Goal: Complete application form

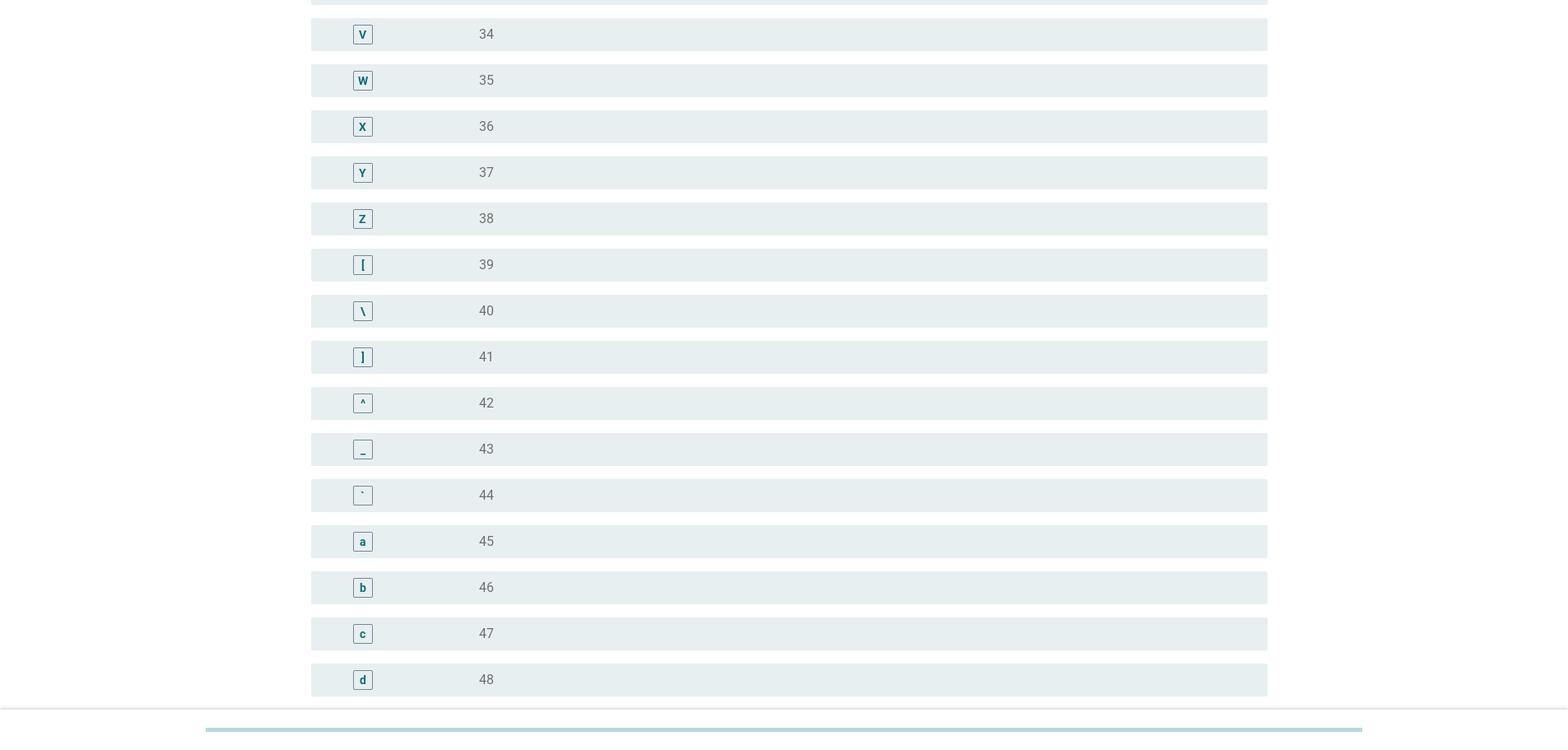
click at [533, 496] on div "radio_button_unchecked 44" at bounding box center [860, 496] width 763 height 16
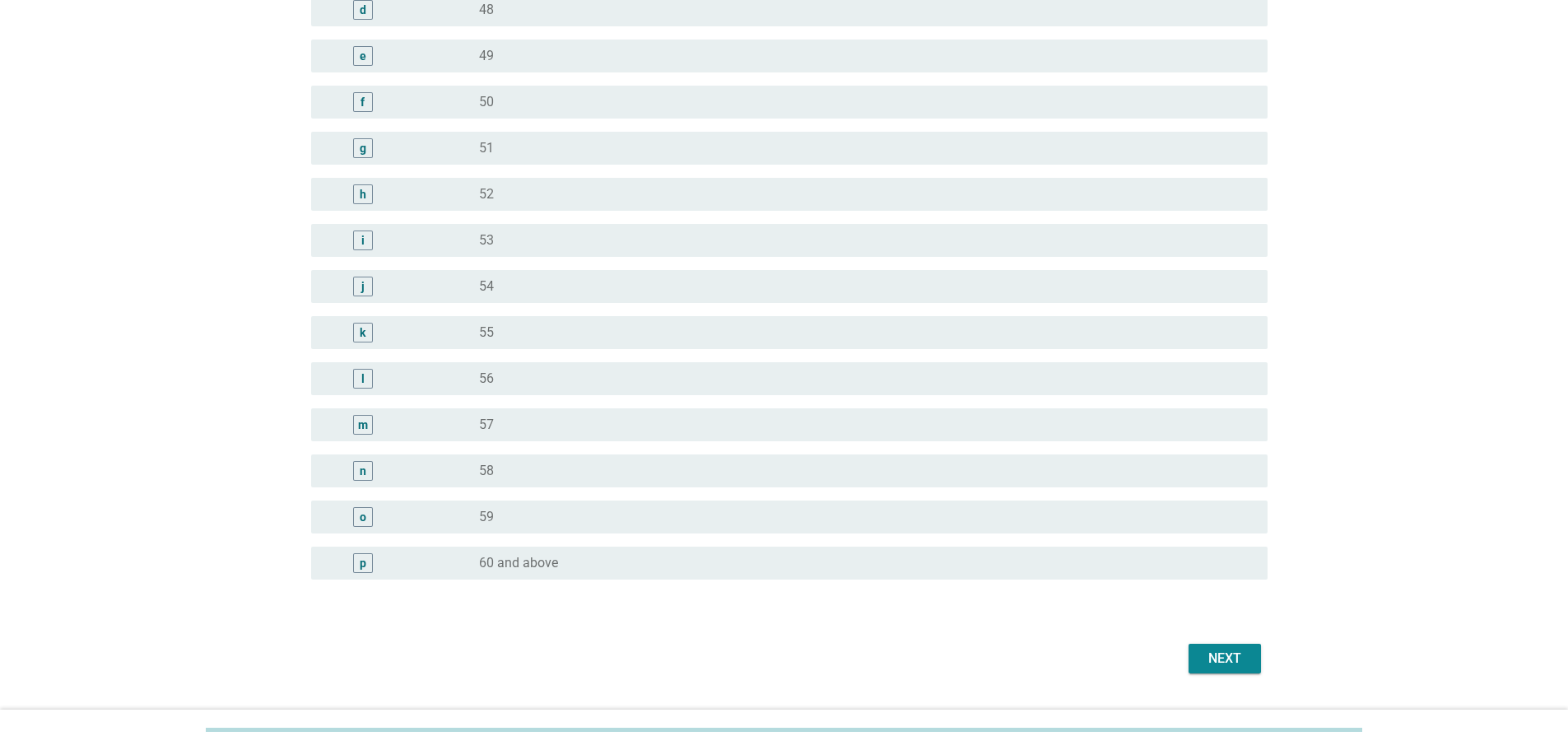
scroll to position [1863, 0]
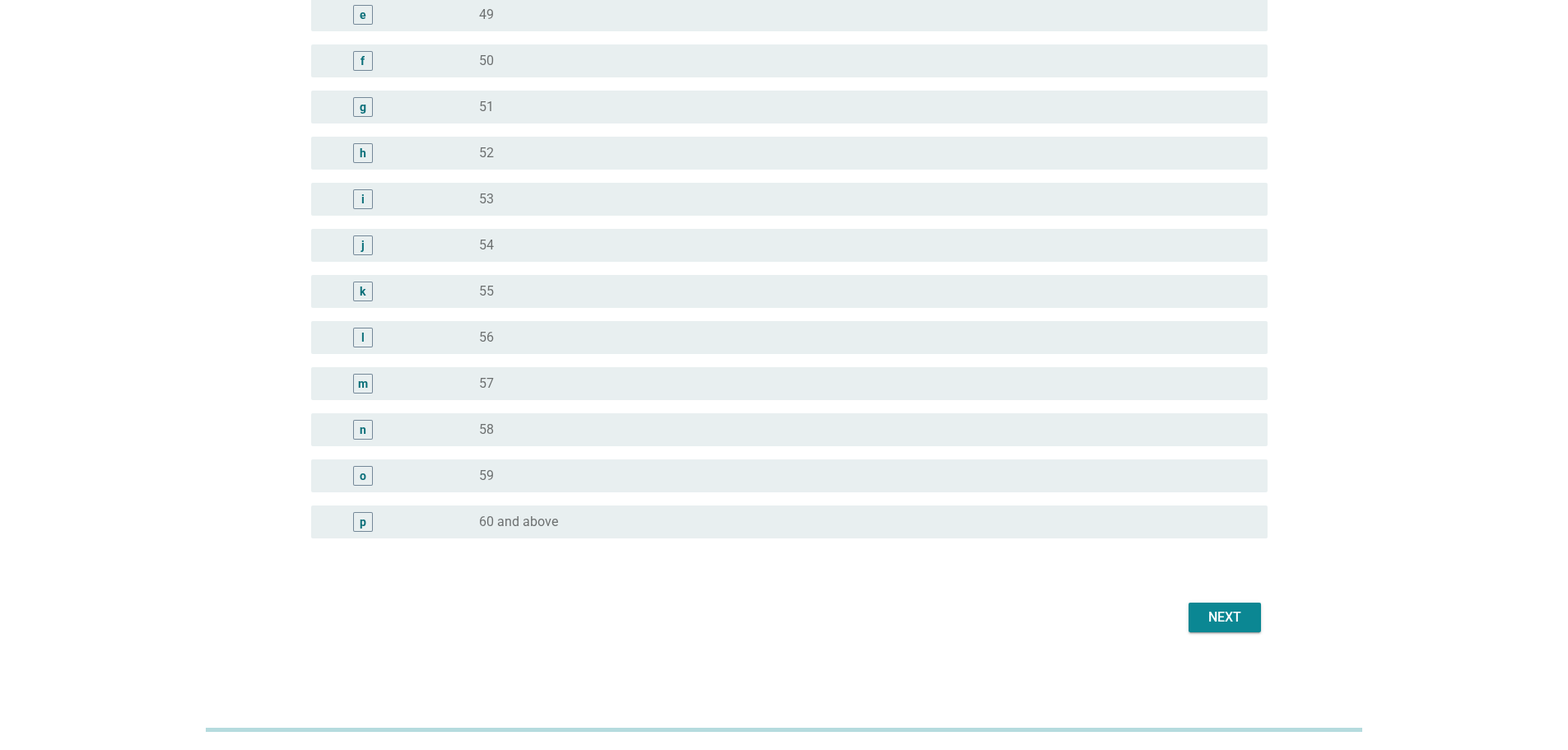
click at [1242, 613] on div "Next" at bounding box center [1225, 618] width 46 height 20
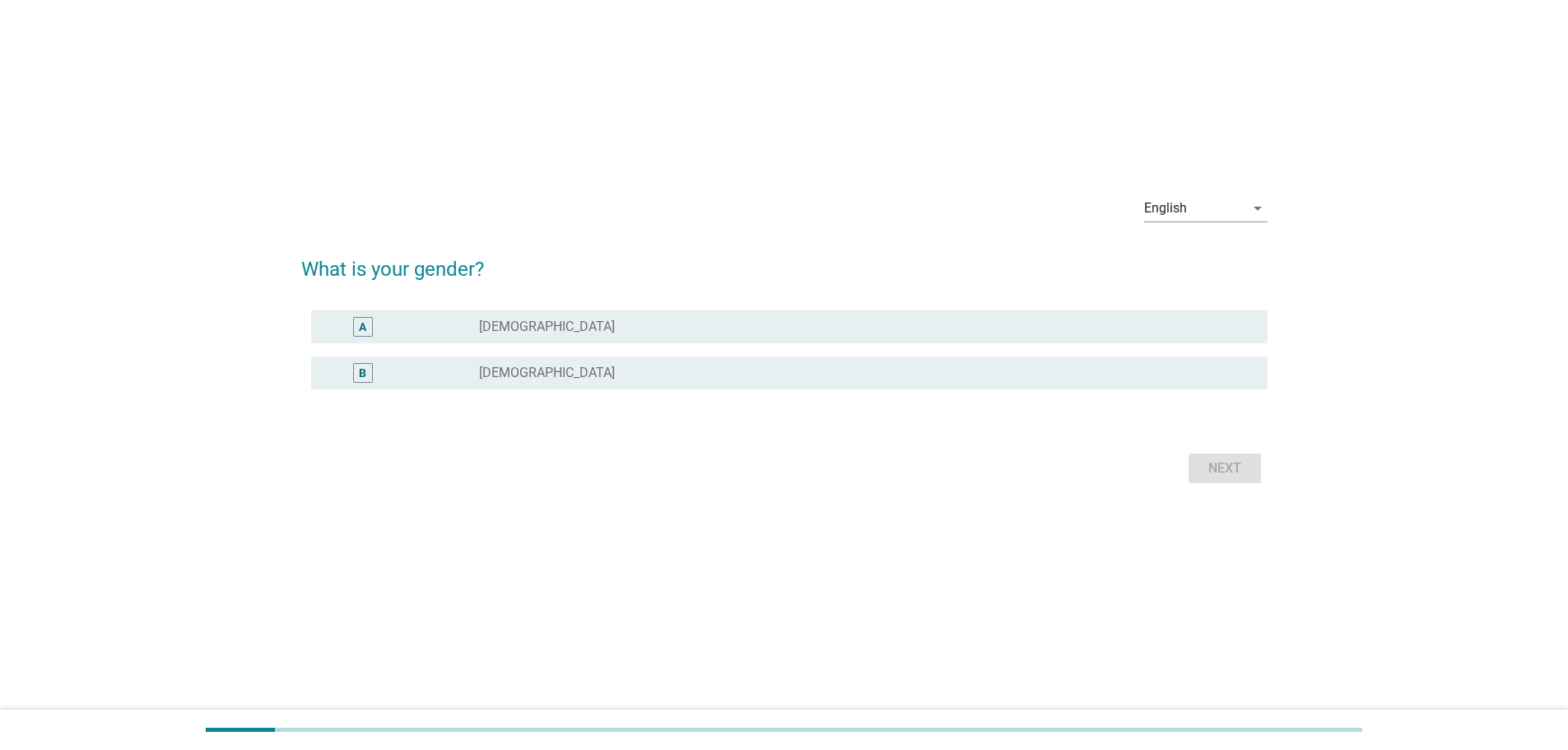
scroll to position [0, 0]
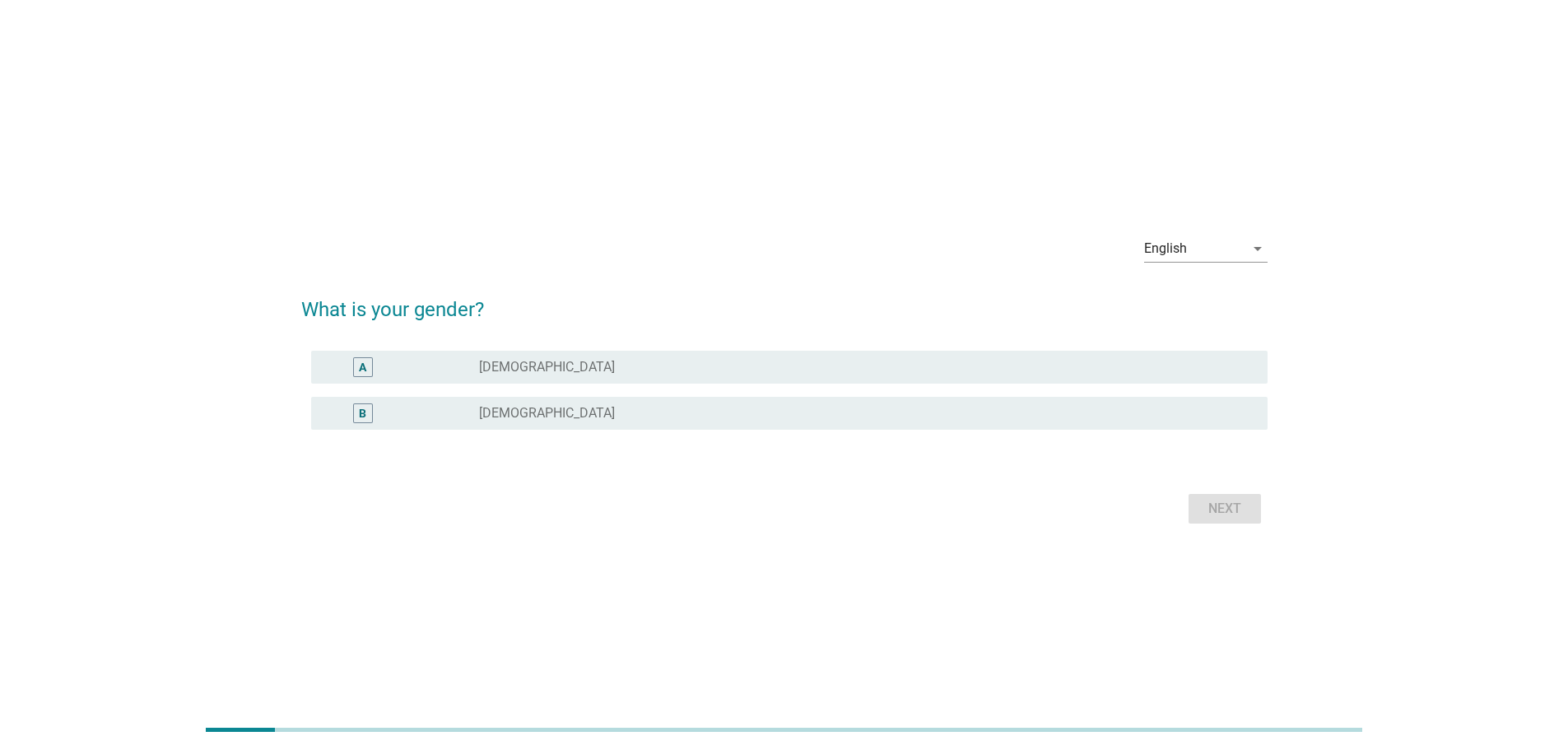
click at [613, 374] on div "radio_button_unchecked [DEMOGRAPHIC_DATA]" at bounding box center [860, 367] width 763 height 16
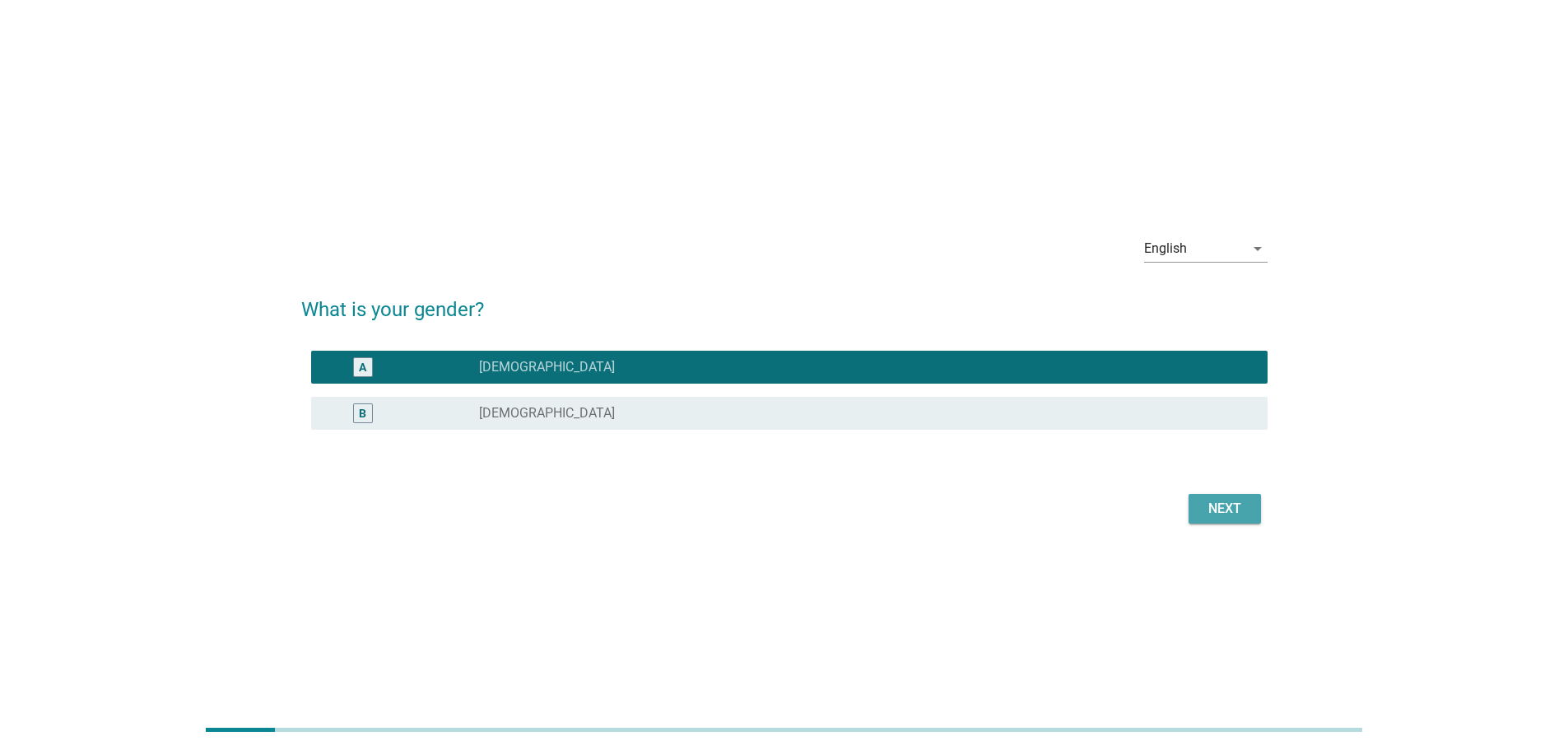
click at [1229, 512] on div "Next" at bounding box center [1225, 509] width 46 height 20
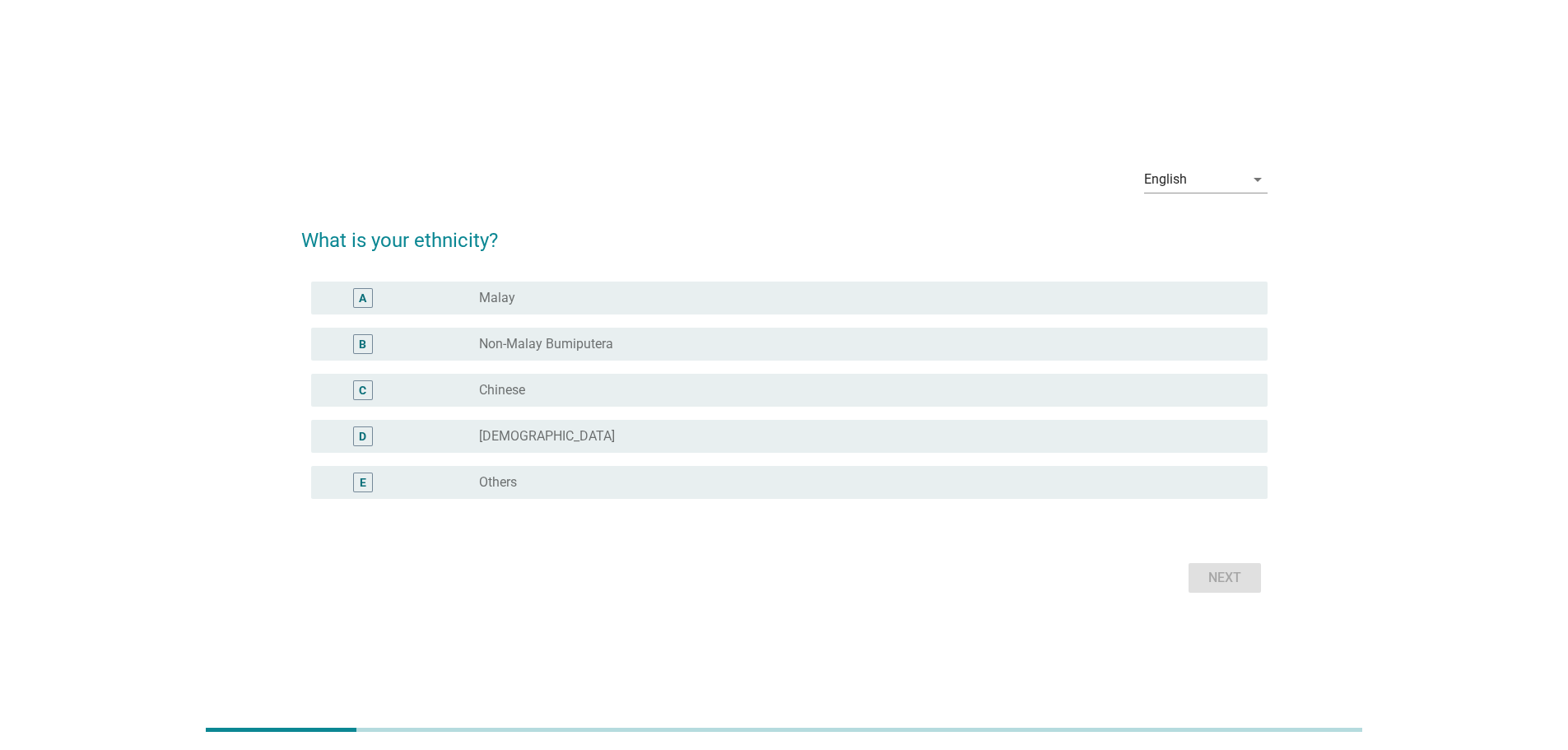
click at [576, 387] on div "radio_button_unchecked Chinese" at bounding box center [860, 390] width 763 height 16
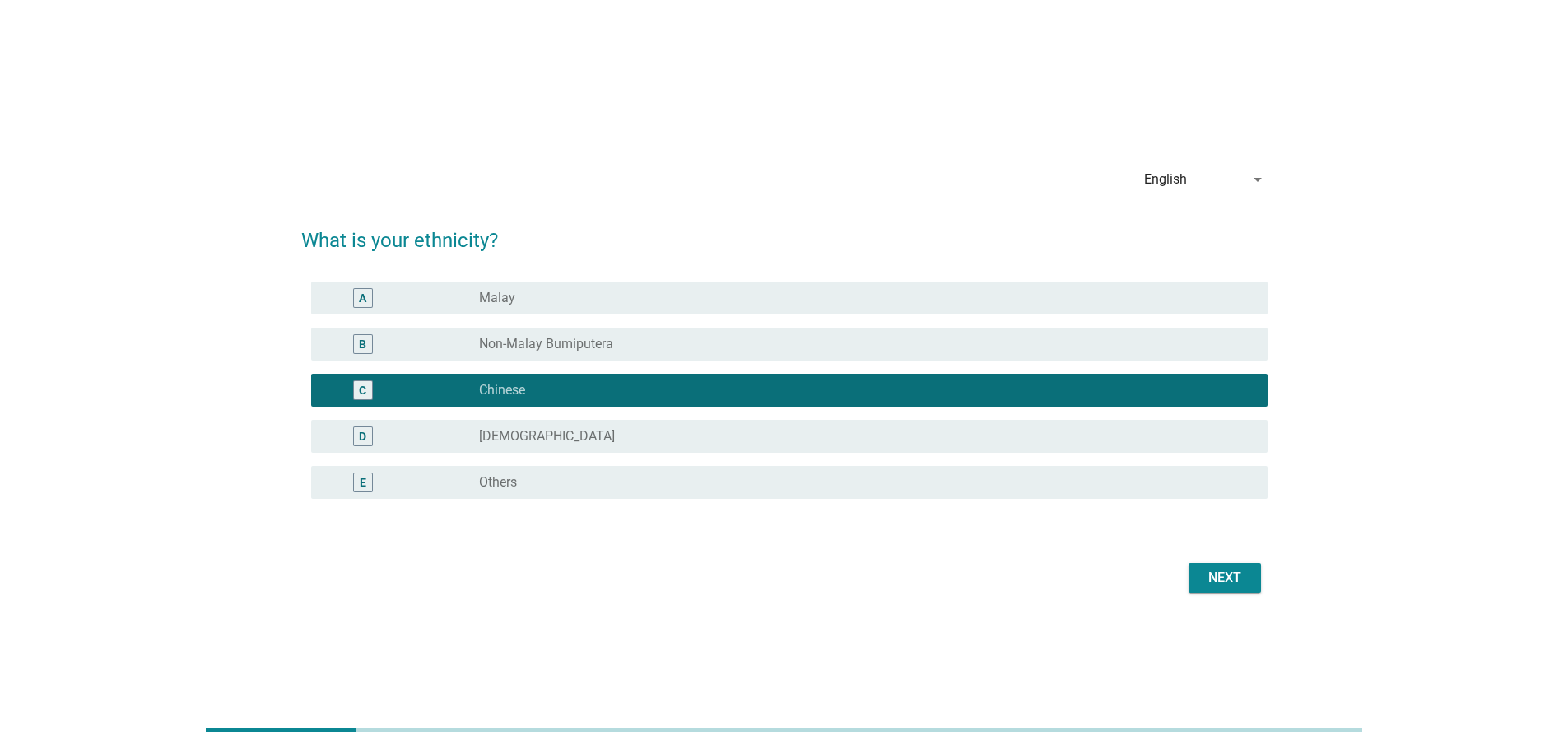
click at [1233, 574] on div "Next" at bounding box center [1225, 578] width 46 height 20
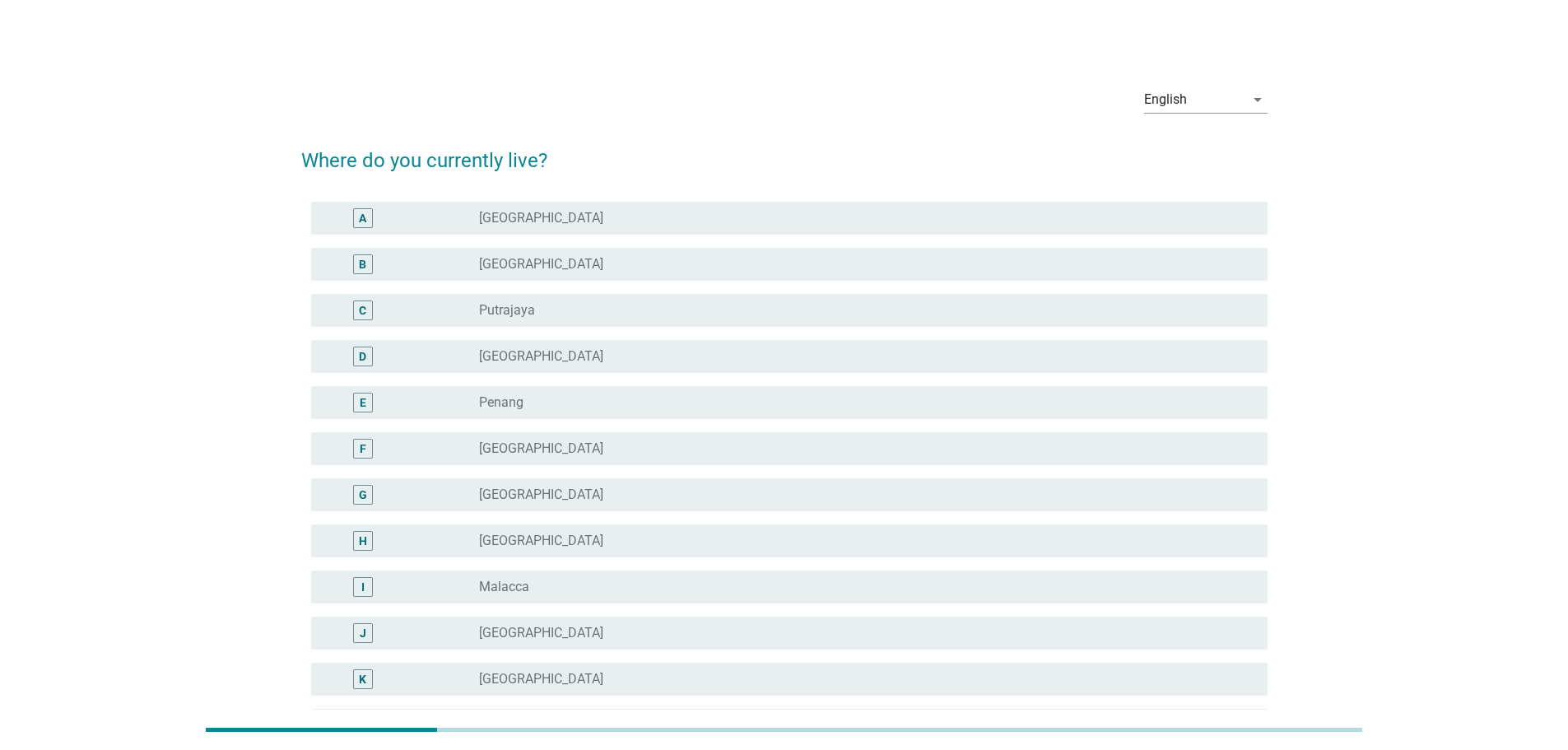
click at [599, 268] on div "radio_button_unchecked [GEOGRAPHIC_DATA]" at bounding box center [860, 264] width 763 height 16
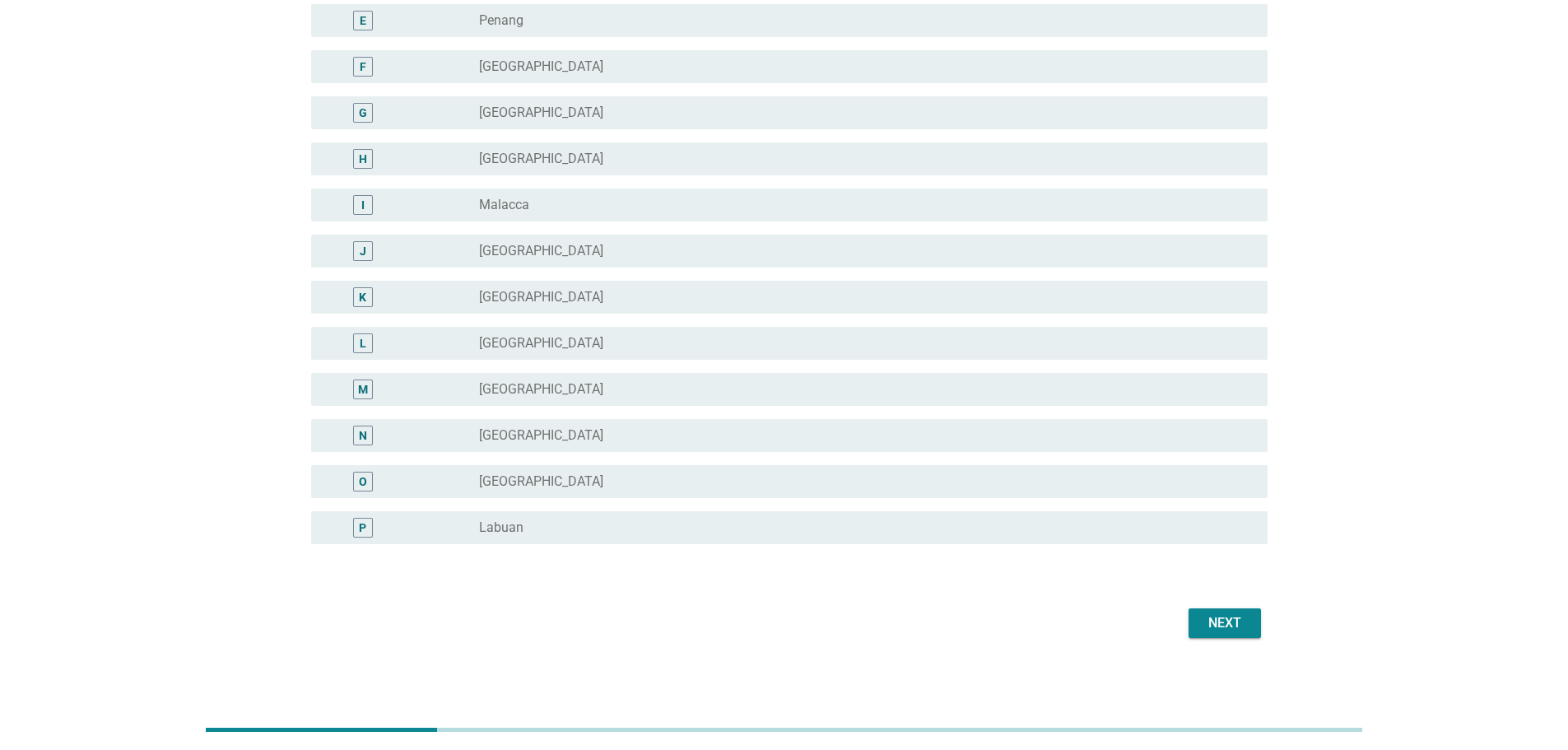
scroll to position [388, 0]
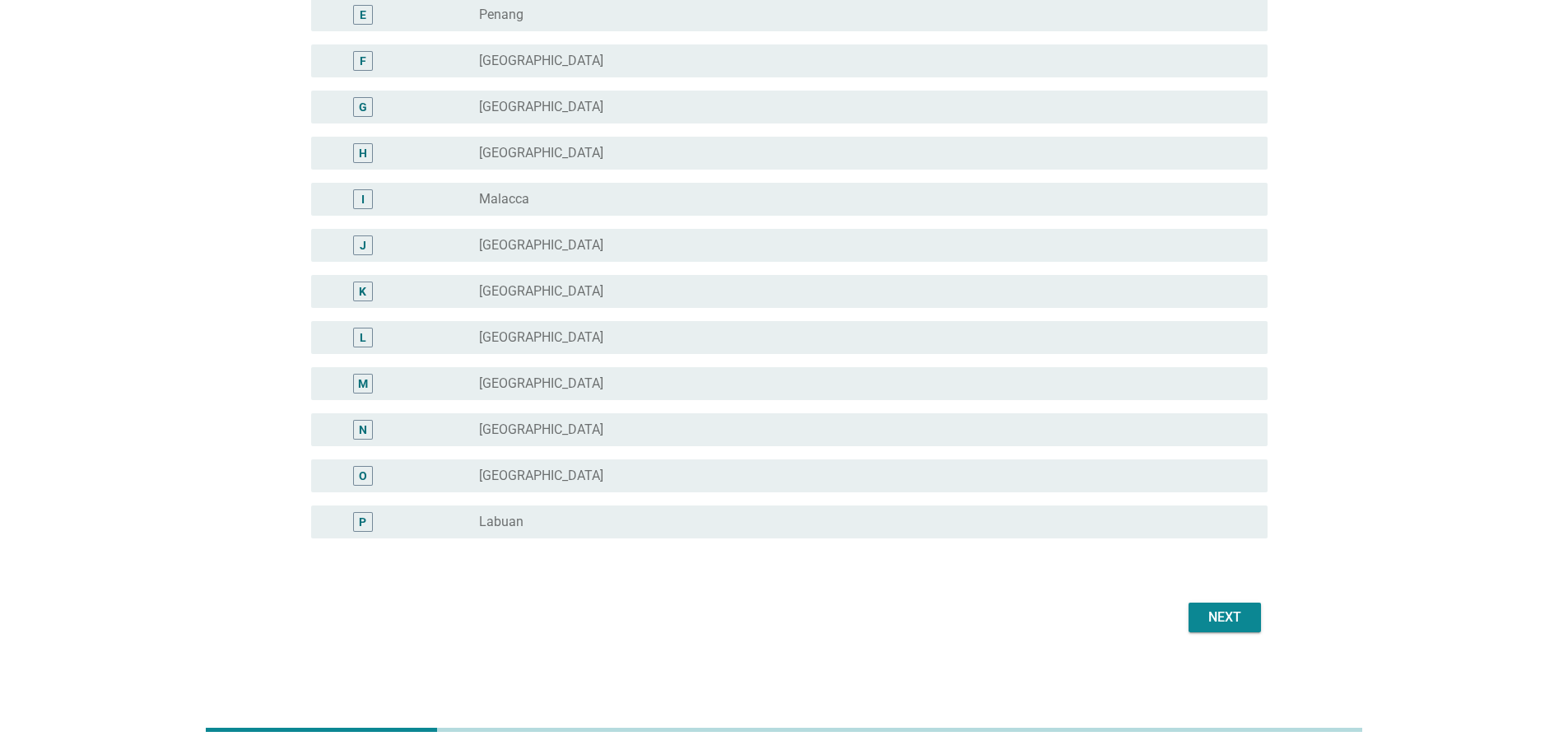
click at [1227, 620] on div "Next" at bounding box center [1225, 618] width 46 height 20
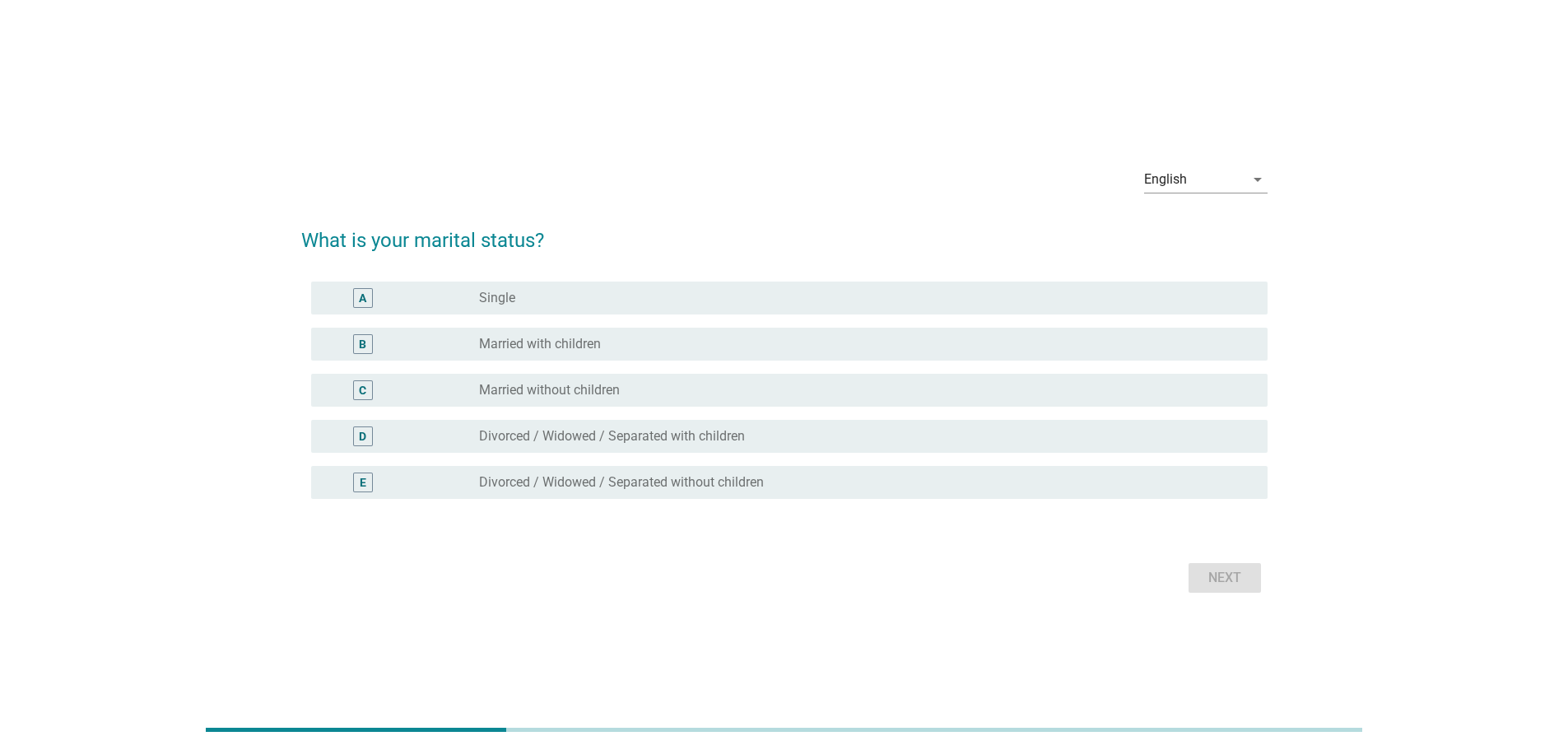
click at [521, 332] on div "B radio_button_unchecked Married with children" at bounding box center [789, 344] width 956 height 33
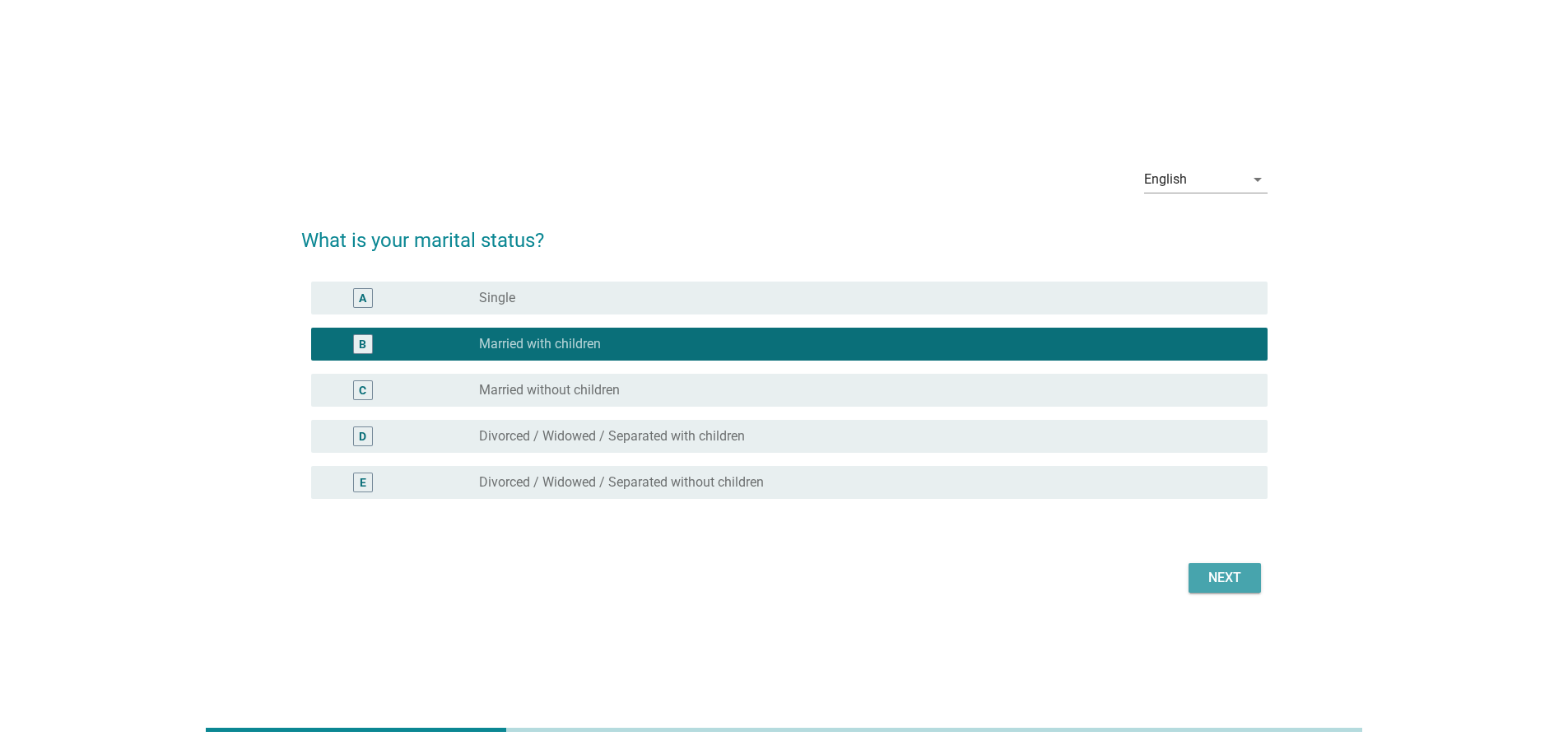
click at [1216, 581] on div "Next" at bounding box center [1225, 578] width 46 height 20
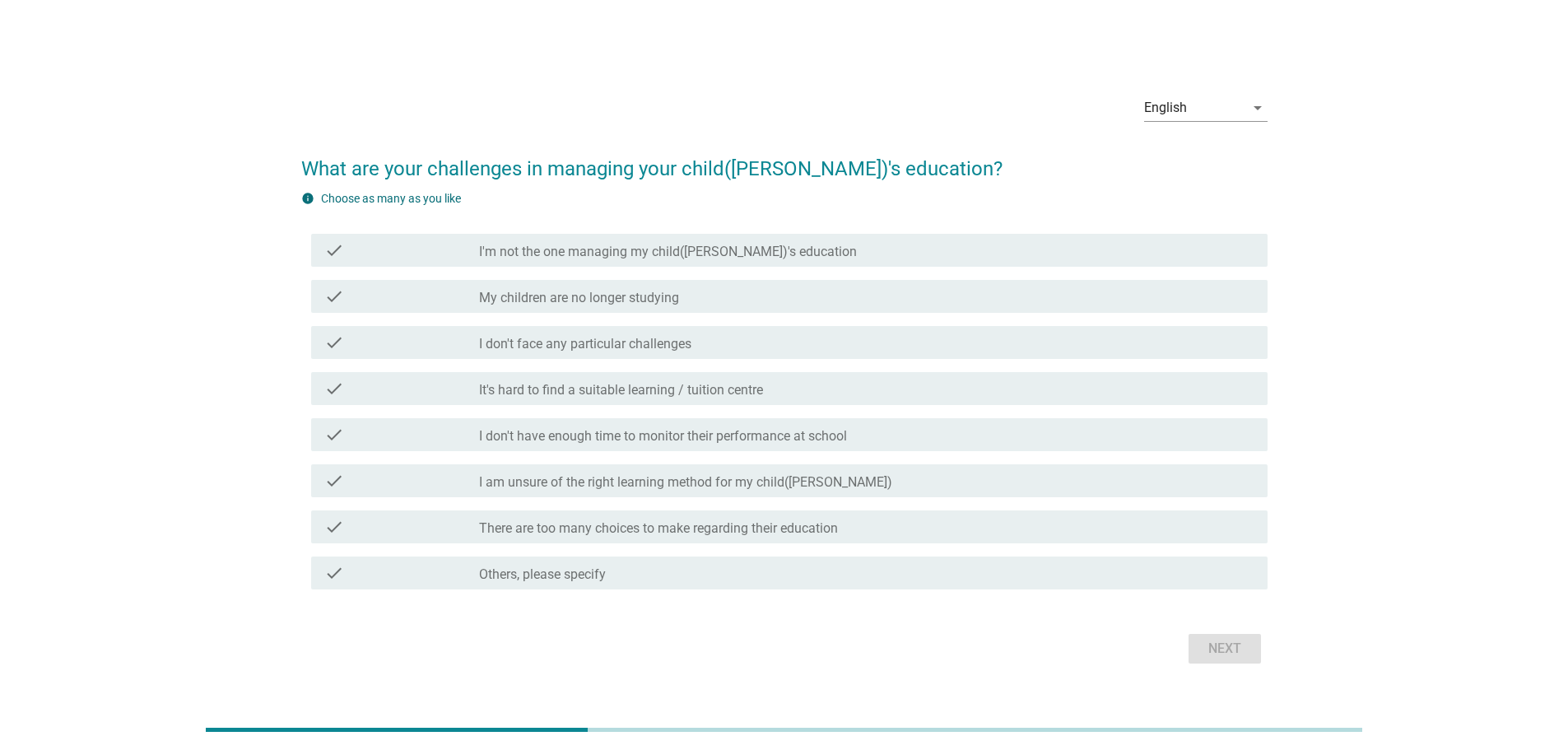
click at [745, 432] on label "I don't have enough time to monitor their performance at school" at bounding box center [663, 436] width 368 height 16
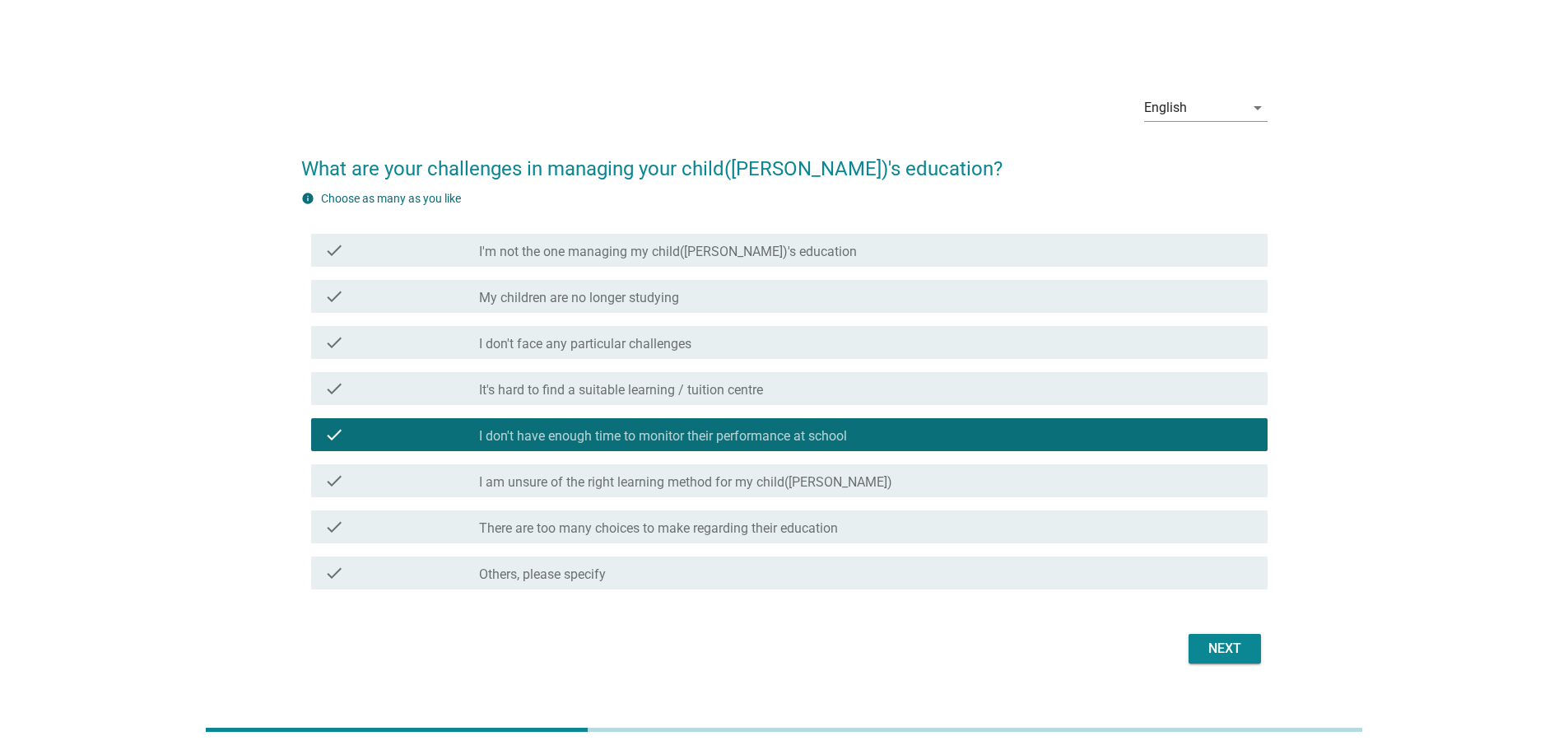
click at [747, 399] on div "check check_box_outline_blank It's hard to find a suitable learning / tuition c…" at bounding box center [789, 389] width 956 height 33
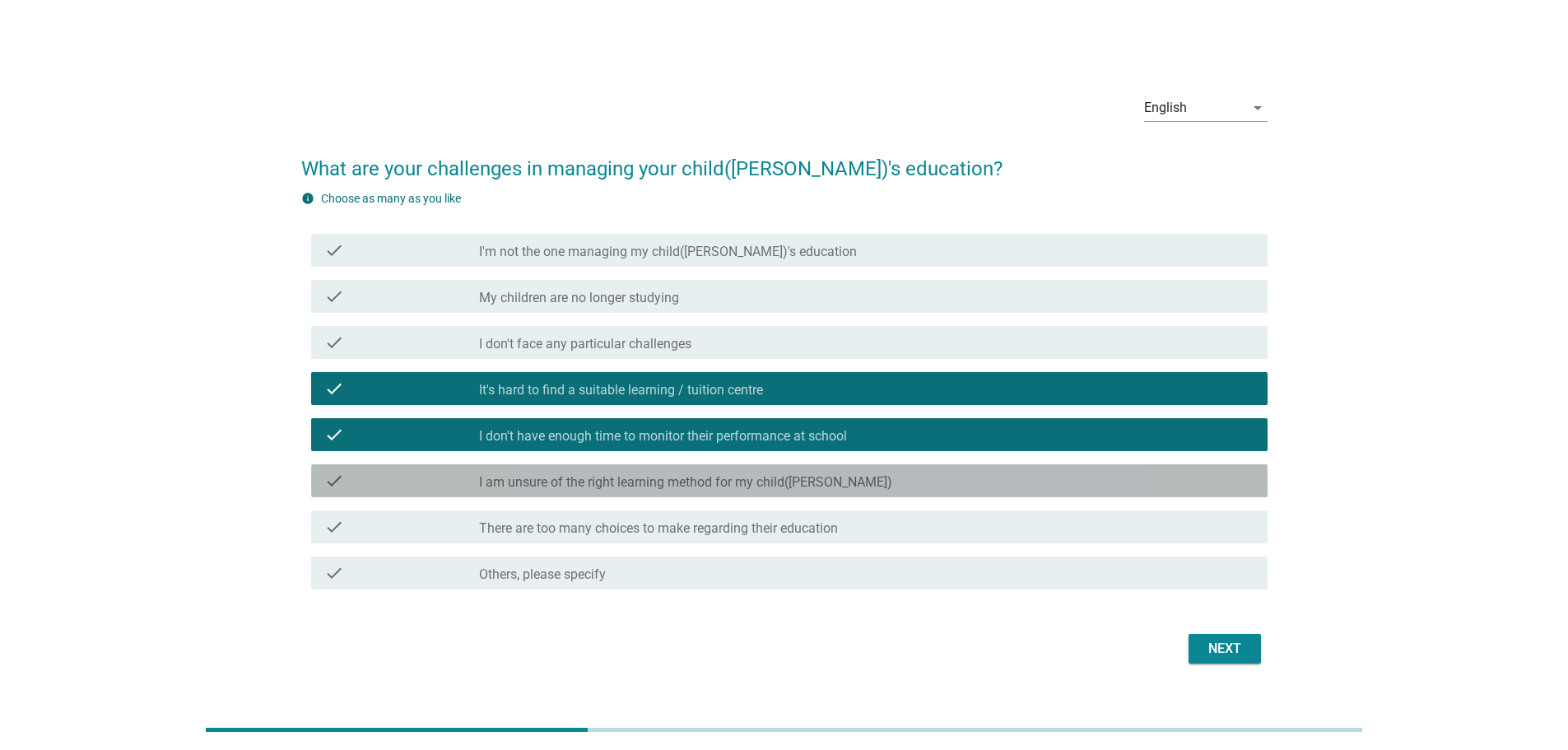
click at [743, 485] on label "I am unsure of the right learning method for my child([PERSON_NAME])" at bounding box center [685, 482] width 413 height 16
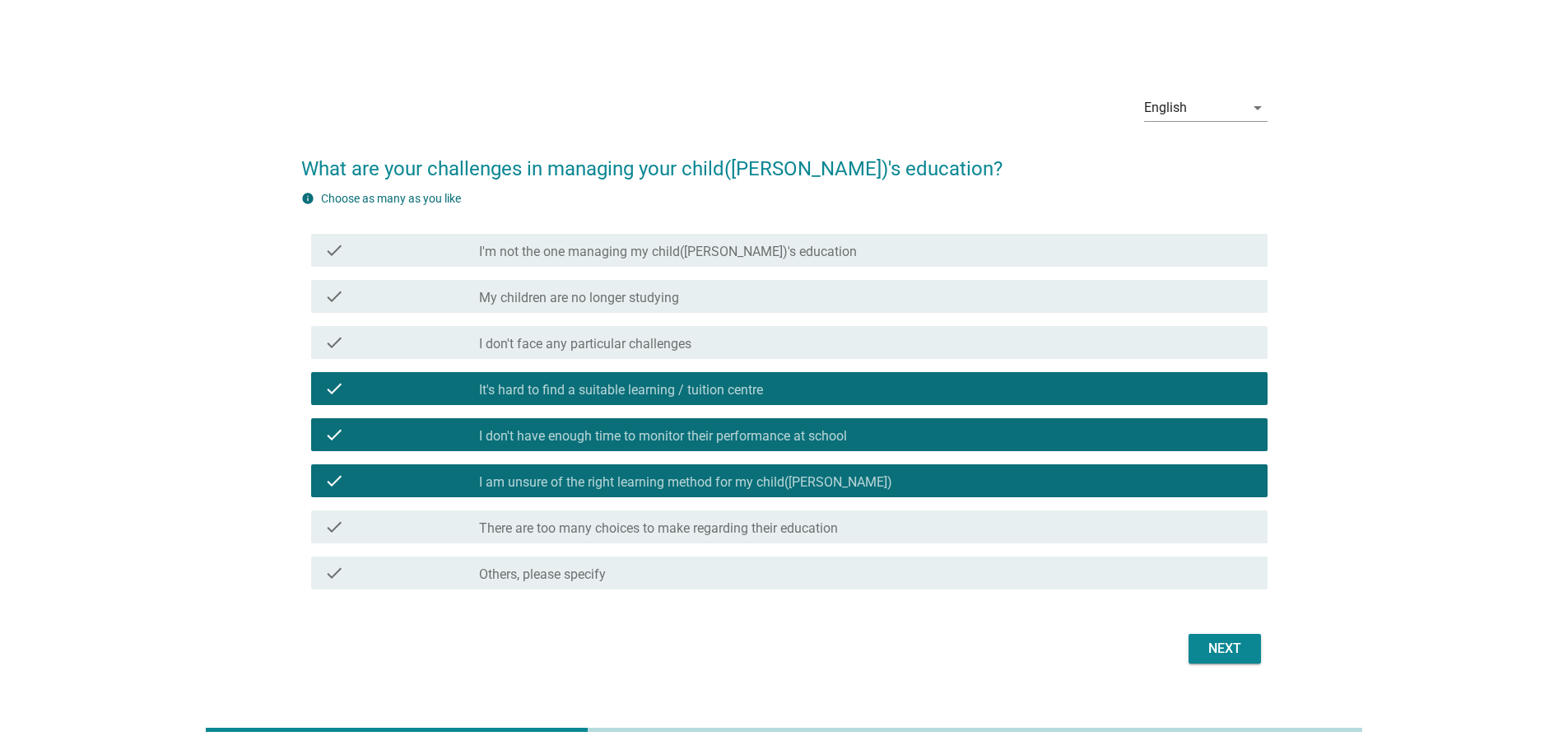
click at [1219, 639] on div "Next" at bounding box center [1225, 649] width 46 height 20
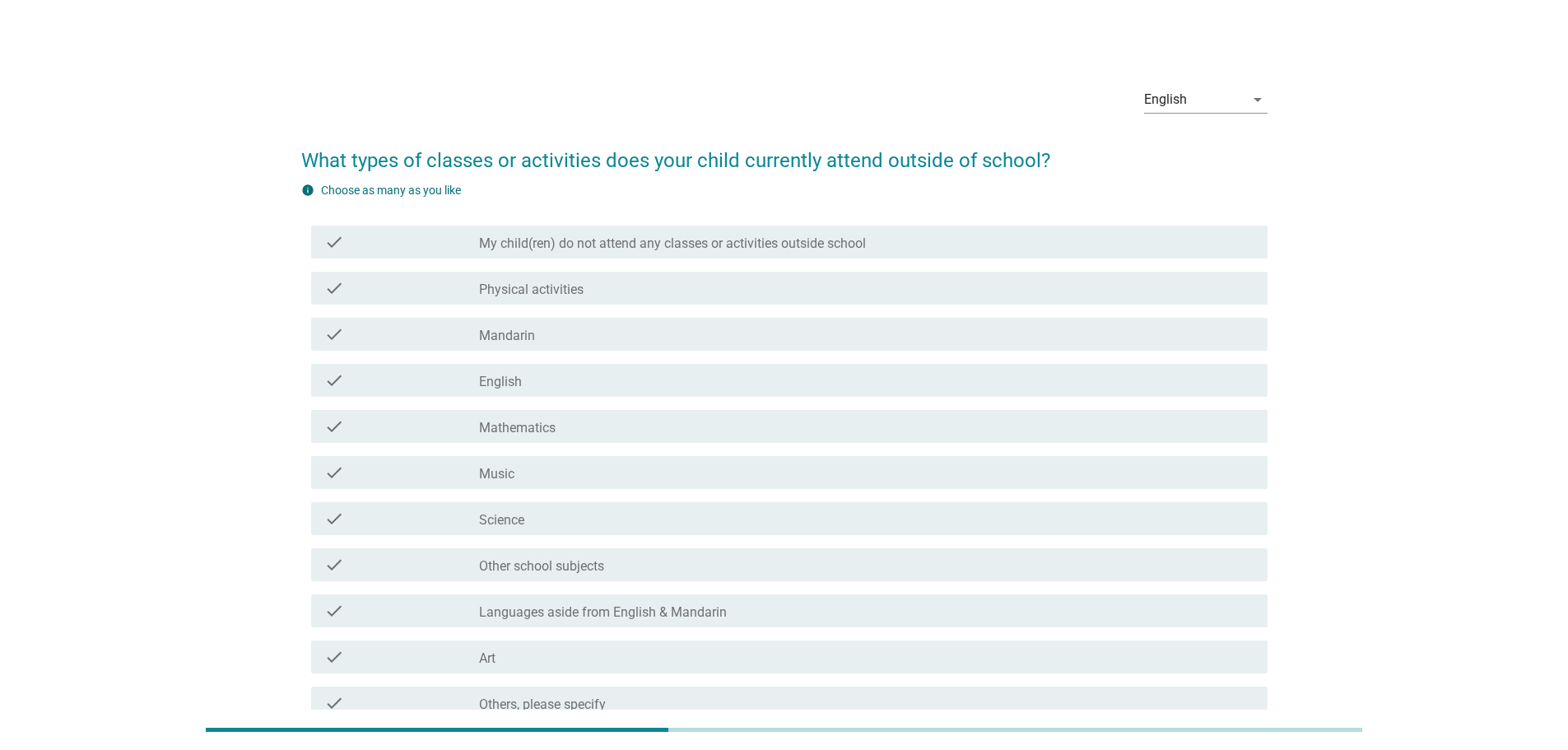
click at [568, 287] on label "Physical activities" at bounding box center [531, 289] width 105 height 16
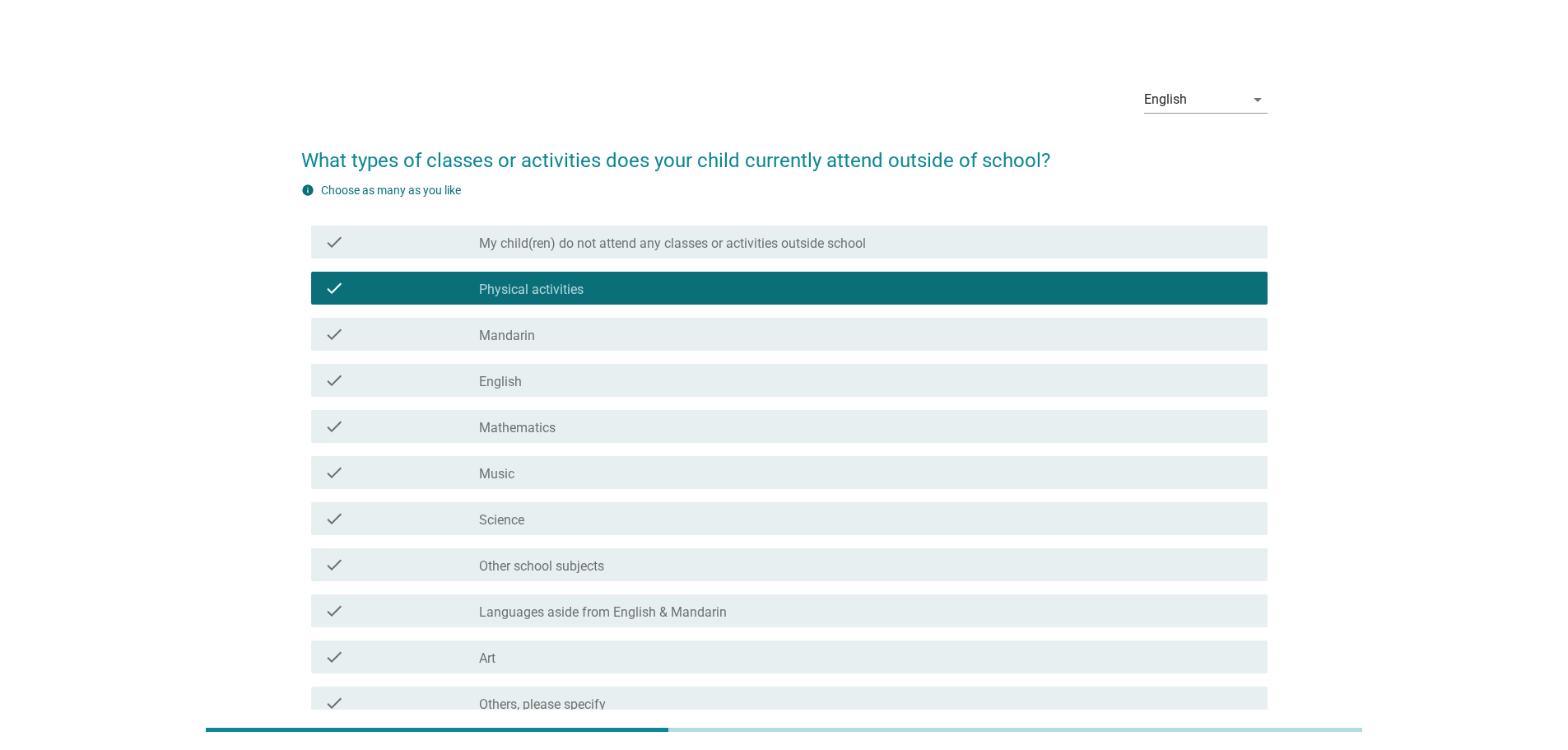
click at [629, 427] on div "check_box_outline_blank Mathematics" at bounding box center [866, 427] width 775 height 20
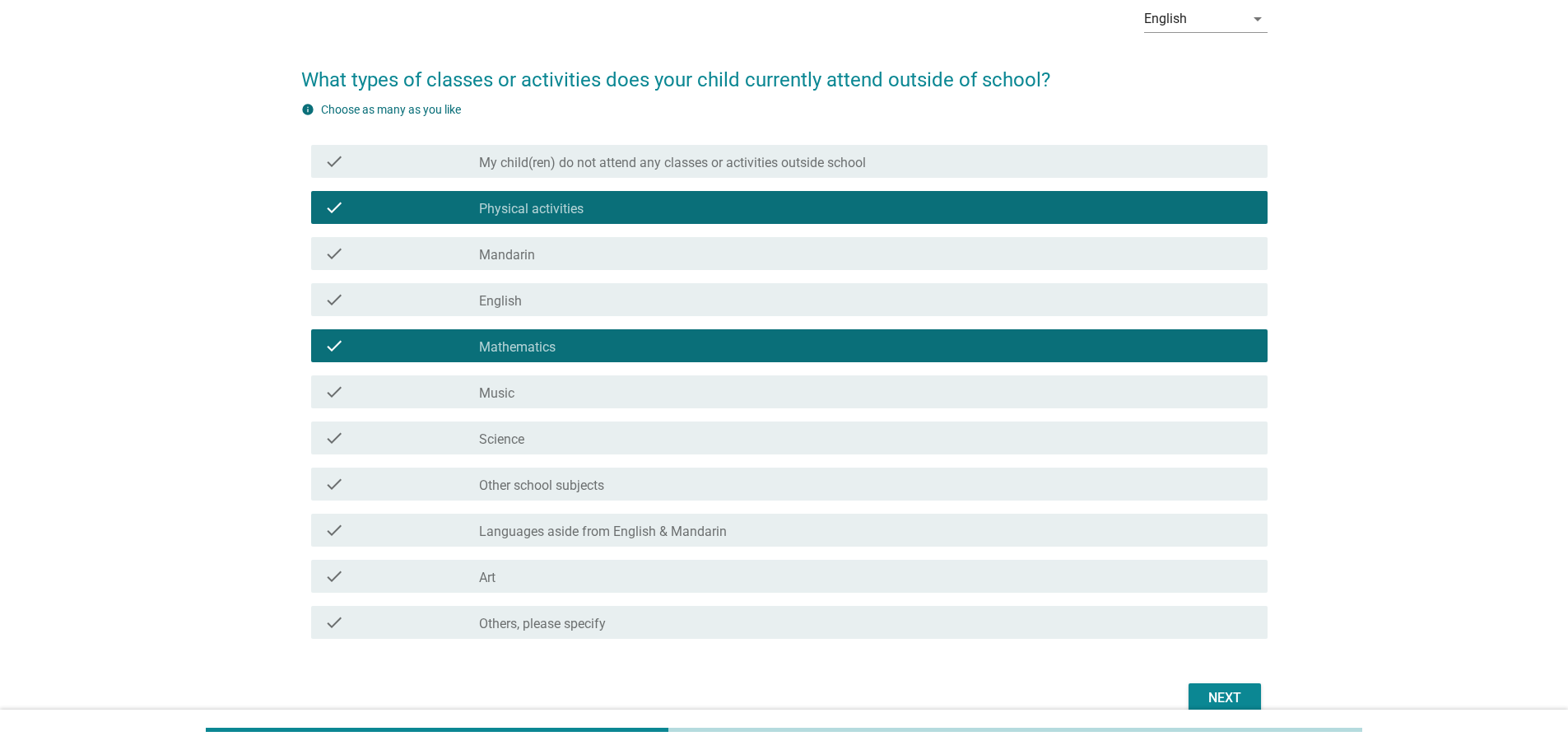
scroll to position [82, 0]
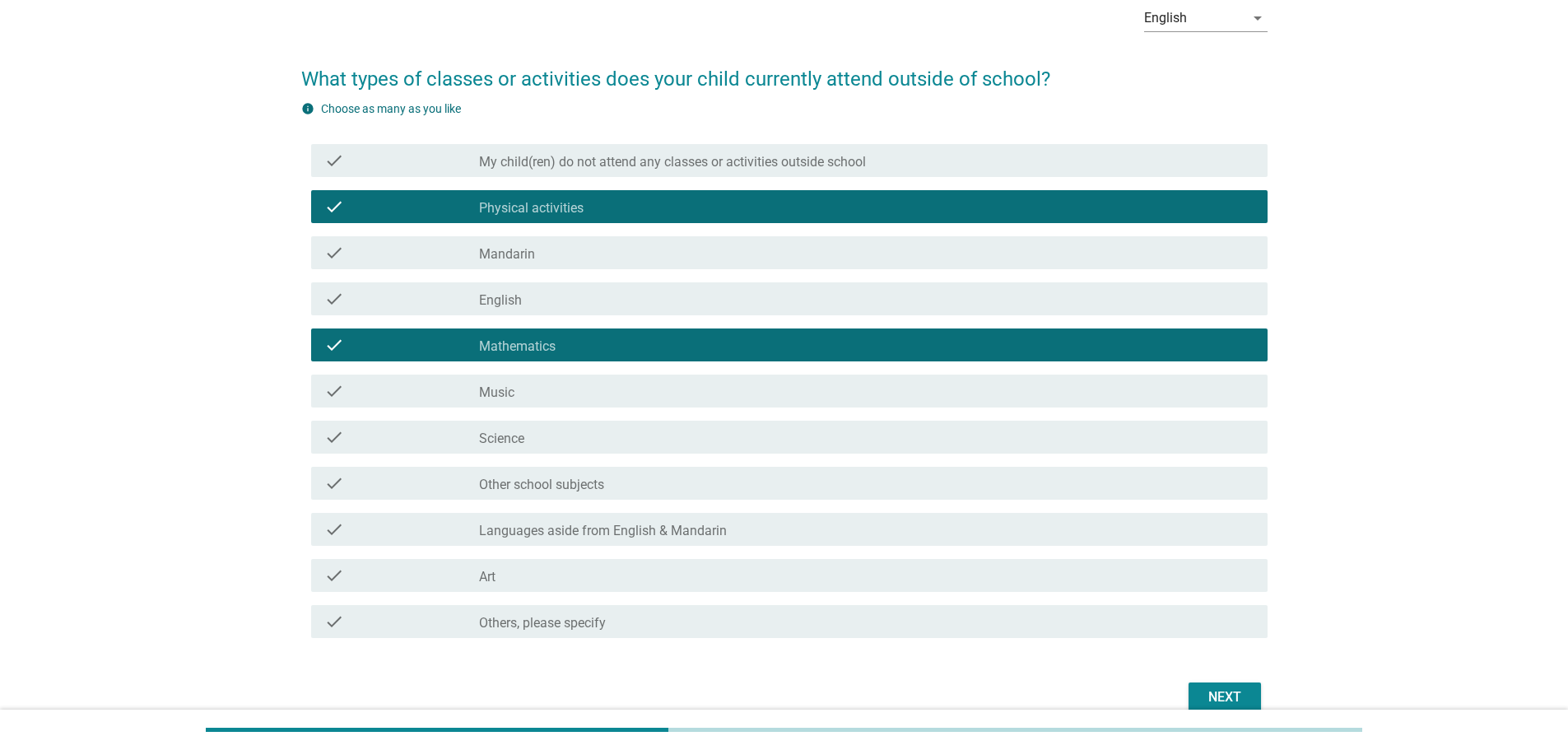
click at [628, 383] on div "check_box_outline_blank Music" at bounding box center [866, 391] width 775 height 20
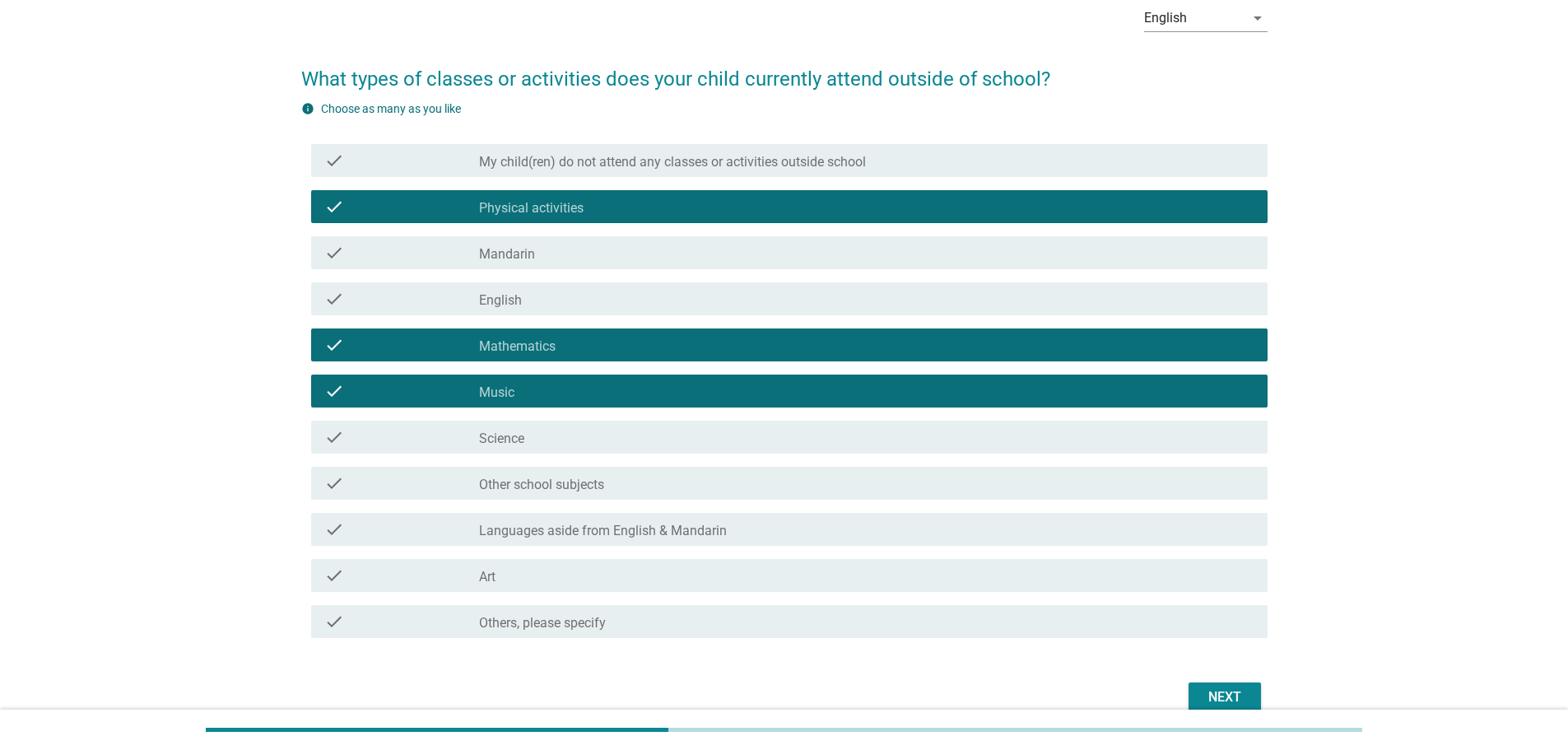
click at [598, 577] on div "check_box_outline_blank Art" at bounding box center [866, 575] width 775 height 20
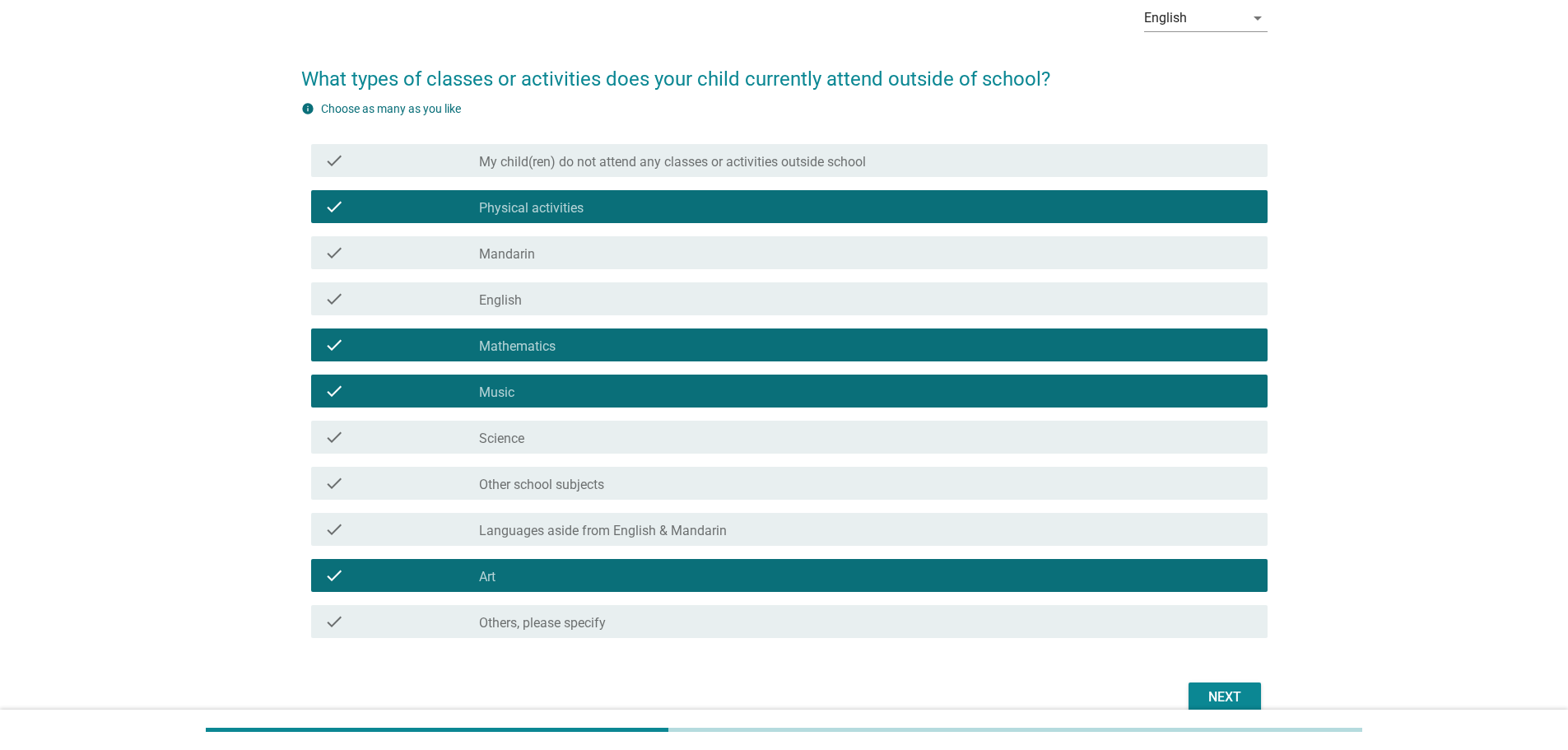
click at [1214, 692] on div "Next" at bounding box center [1225, 697] width 46 height 20
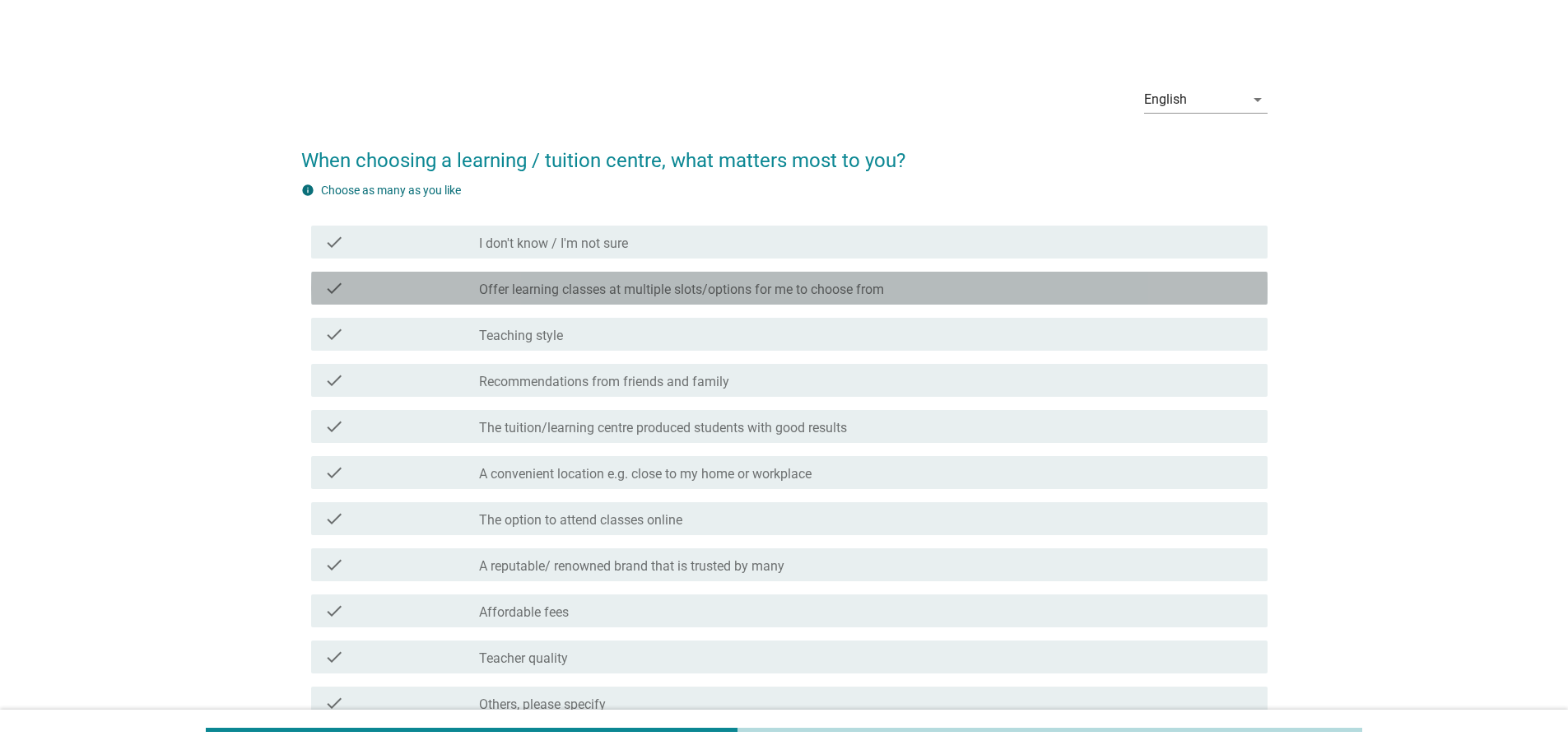
click at [825, 286] on label "Offer learning classes at multiple slots/options for me to choose from" at bounding box center [681, 289] width 405 height 16
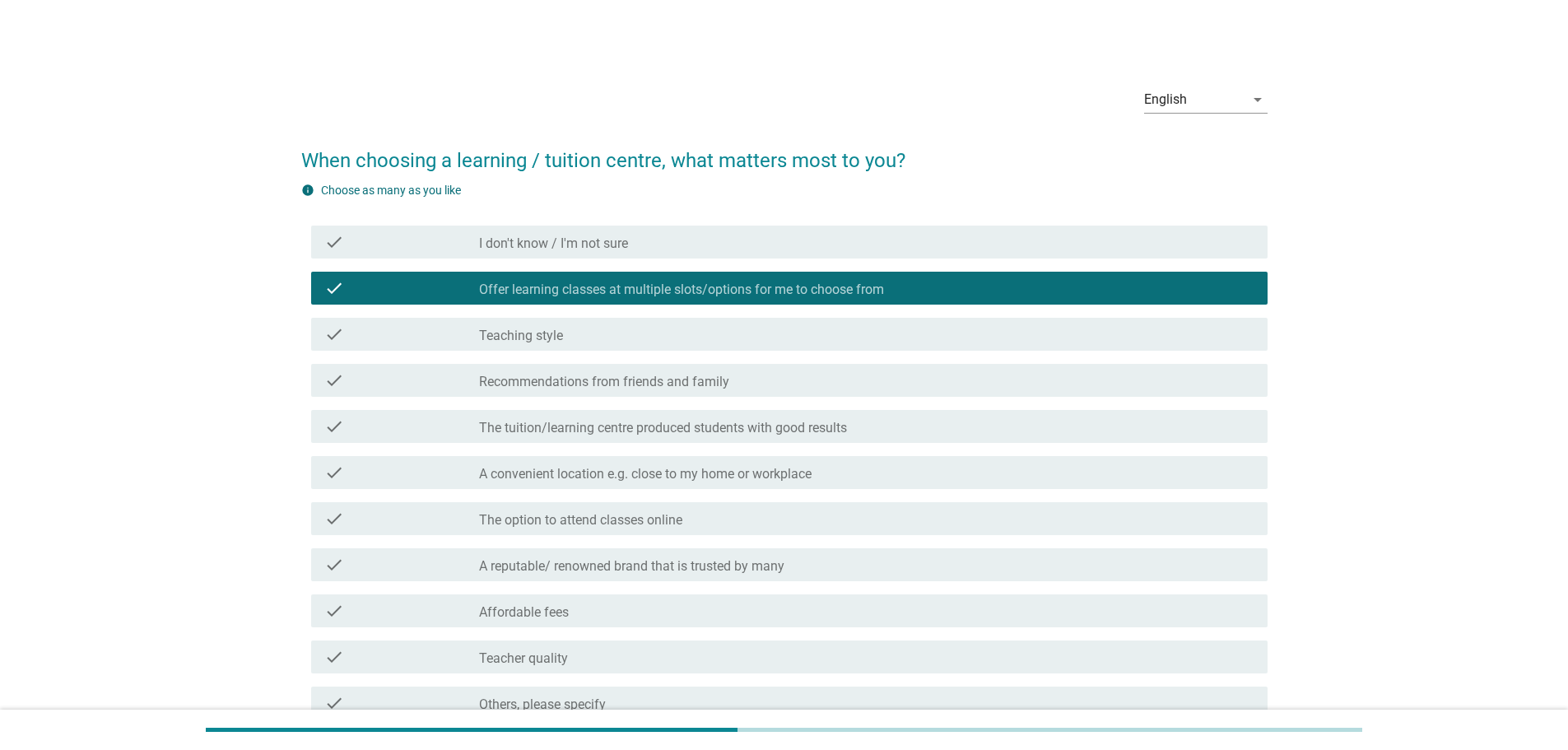
click at [819, 332] on div "check_box_outline_blank Teaching style" at bounding box center [866, 334] width 775 height 20
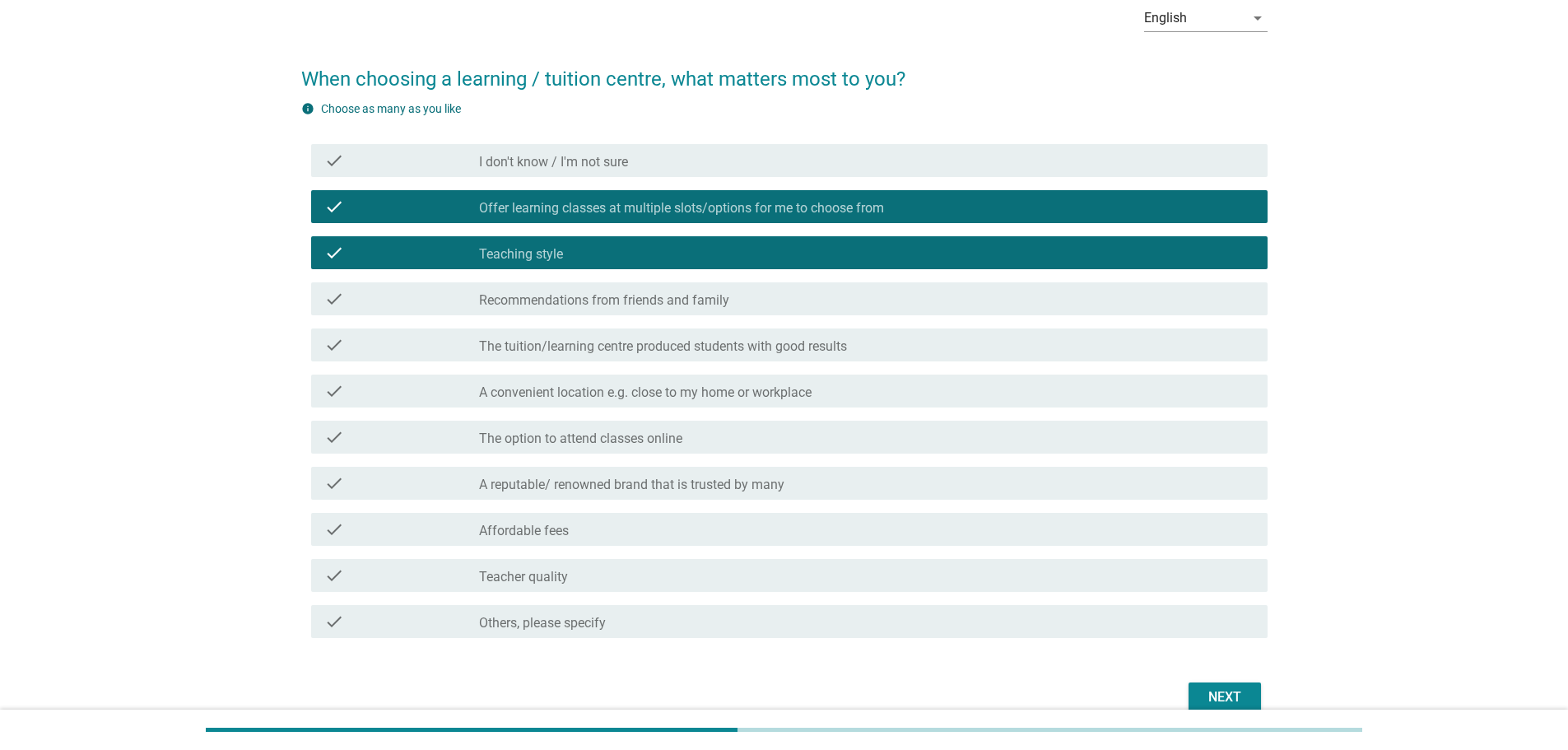
scroll to position [82, 0]
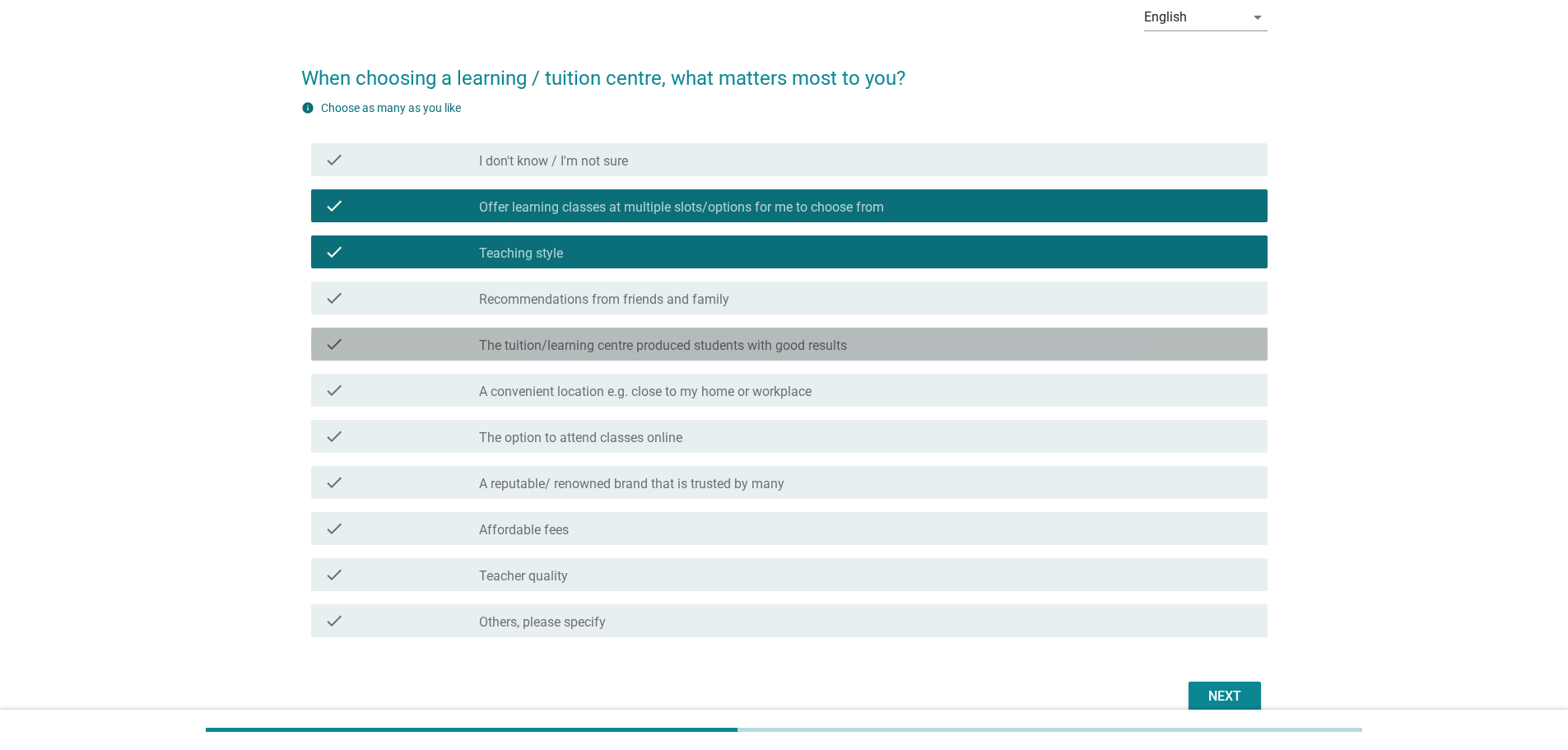
click at [816, 348] on label "The tuition/learning centre produced students with good results" at bounding box center [663, 346] width 368 height 16
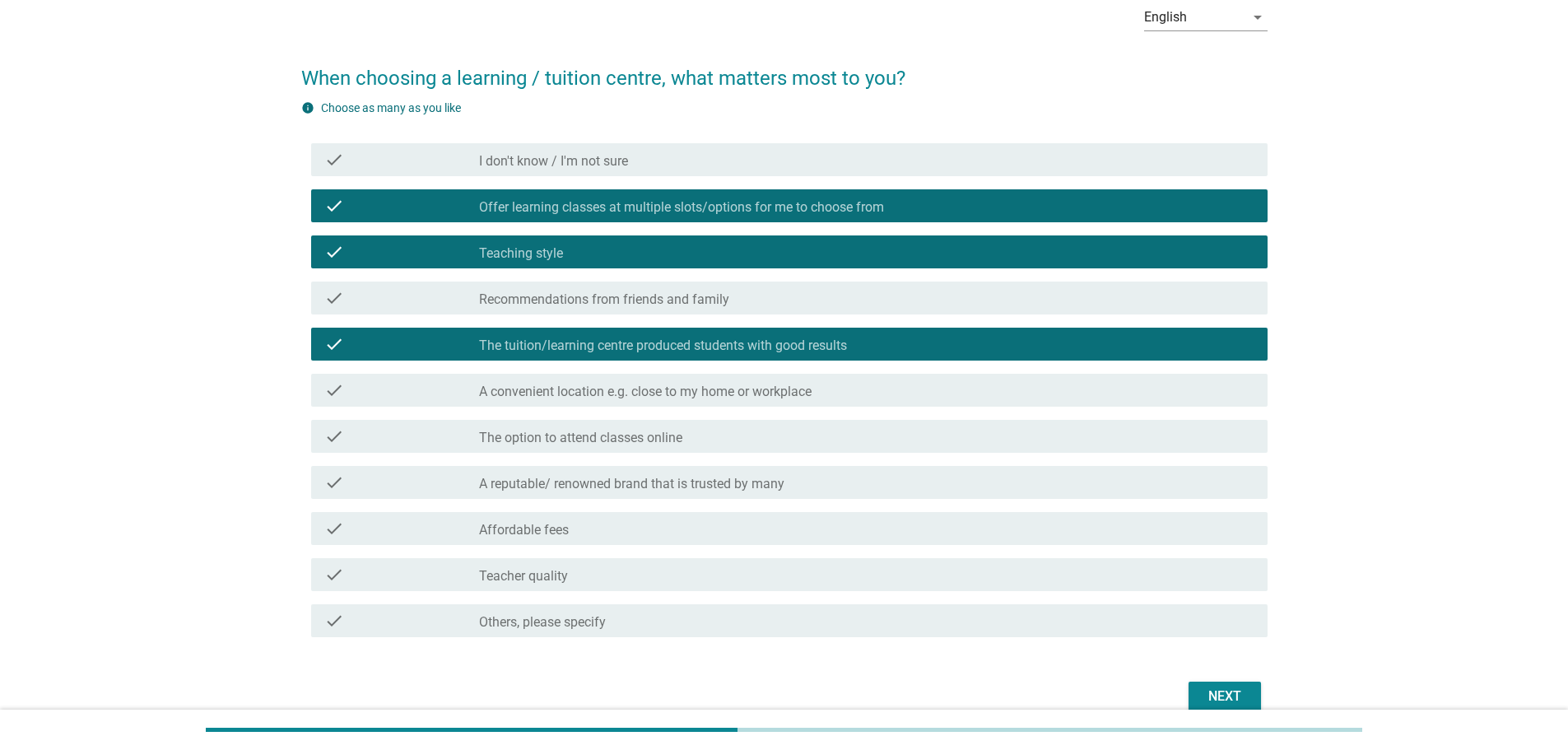
click at [795, 453] on div "check check_box_outline_blank The option to attend classes online" at bounding box center [784, 436] width 966 height 46
click at [800, 438] on div "check_box_outline_blank The option to attend classes online" at bounding box center [866, 437] width 775 height 20
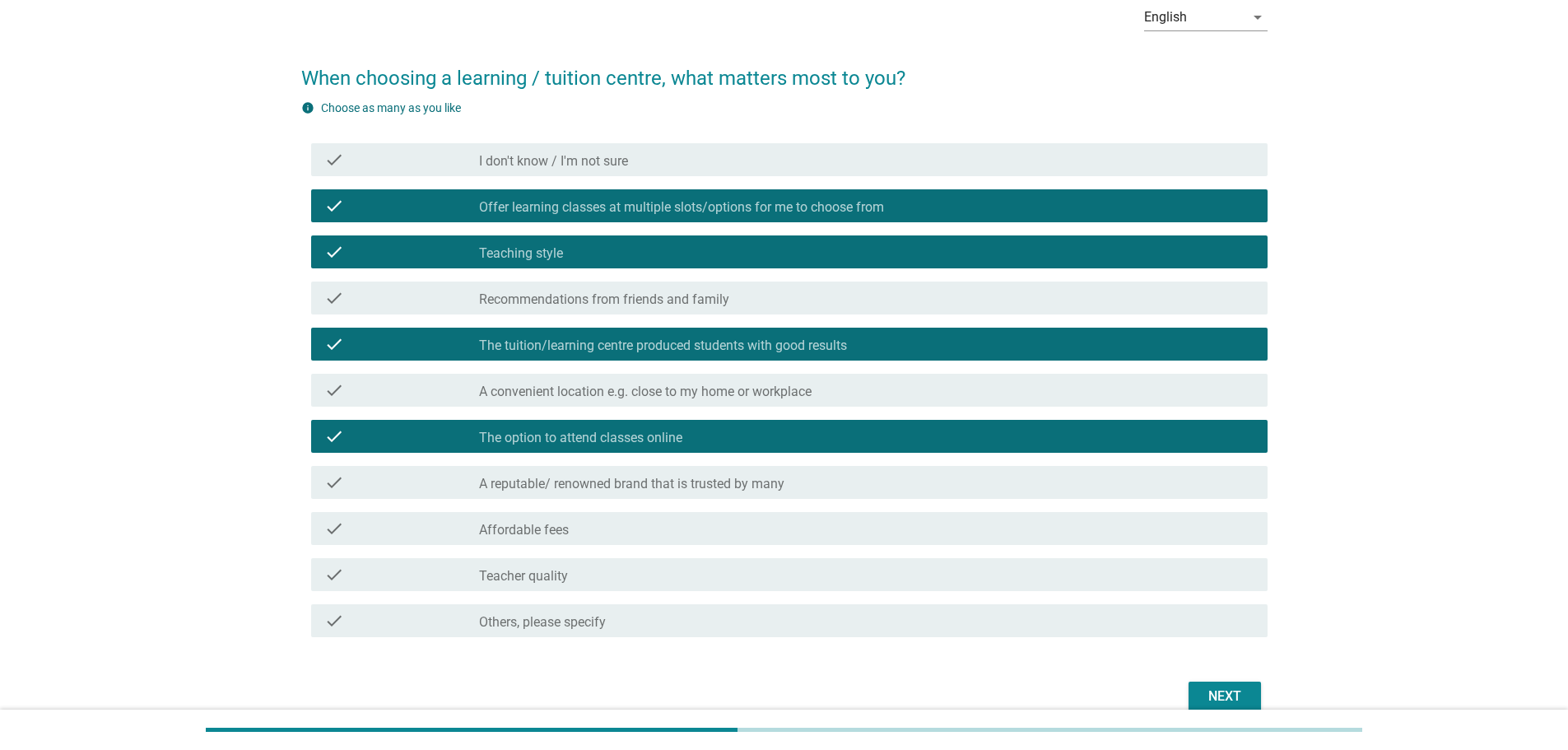
click at [730, 514] on div "check check_box_outline_blank Affordable fees" at bounding box center [789, 529] width 956 height 33
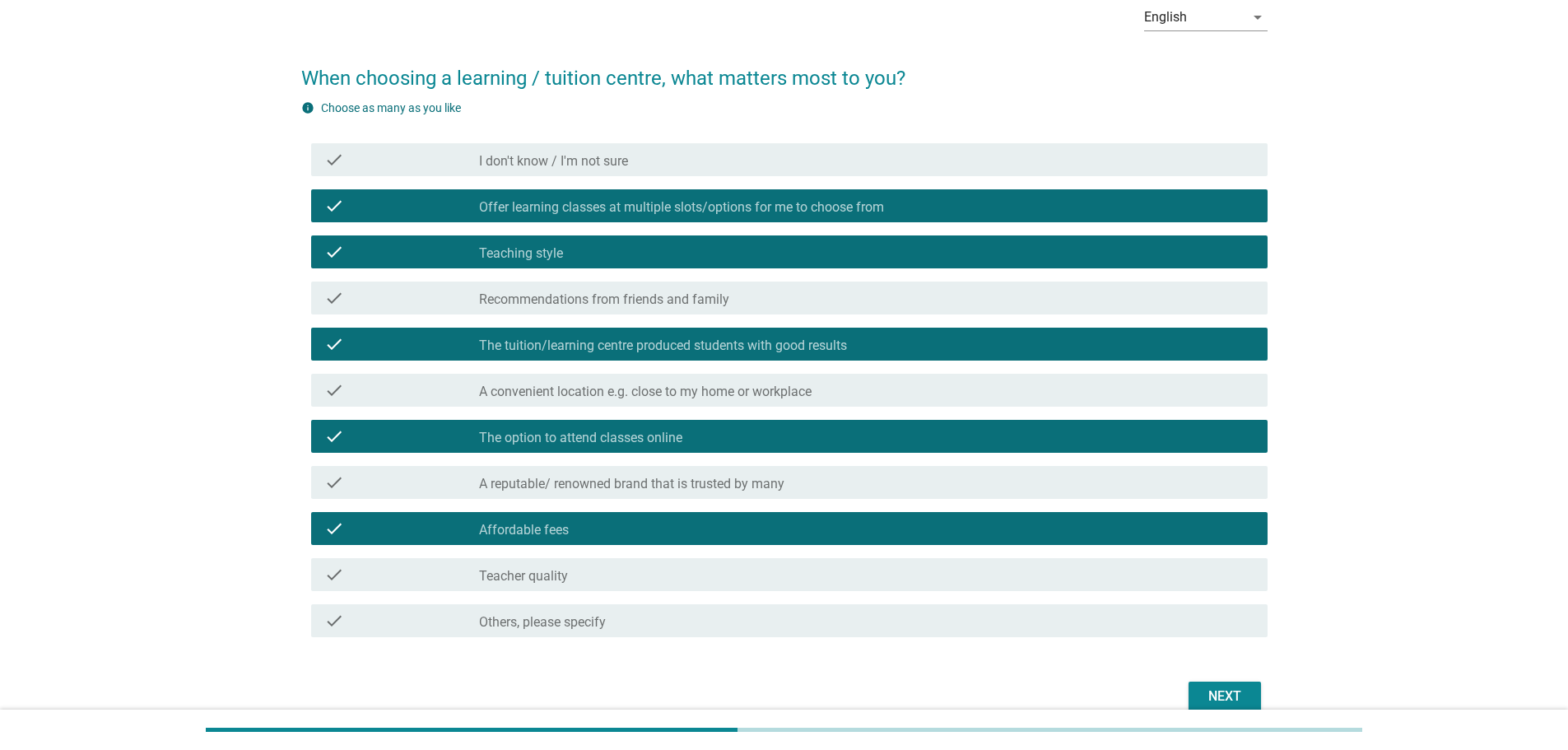
click at [704, 571] on div "check_box_outline_blank Teacher quality" at bounding box center [866, 575] width 775 height 20
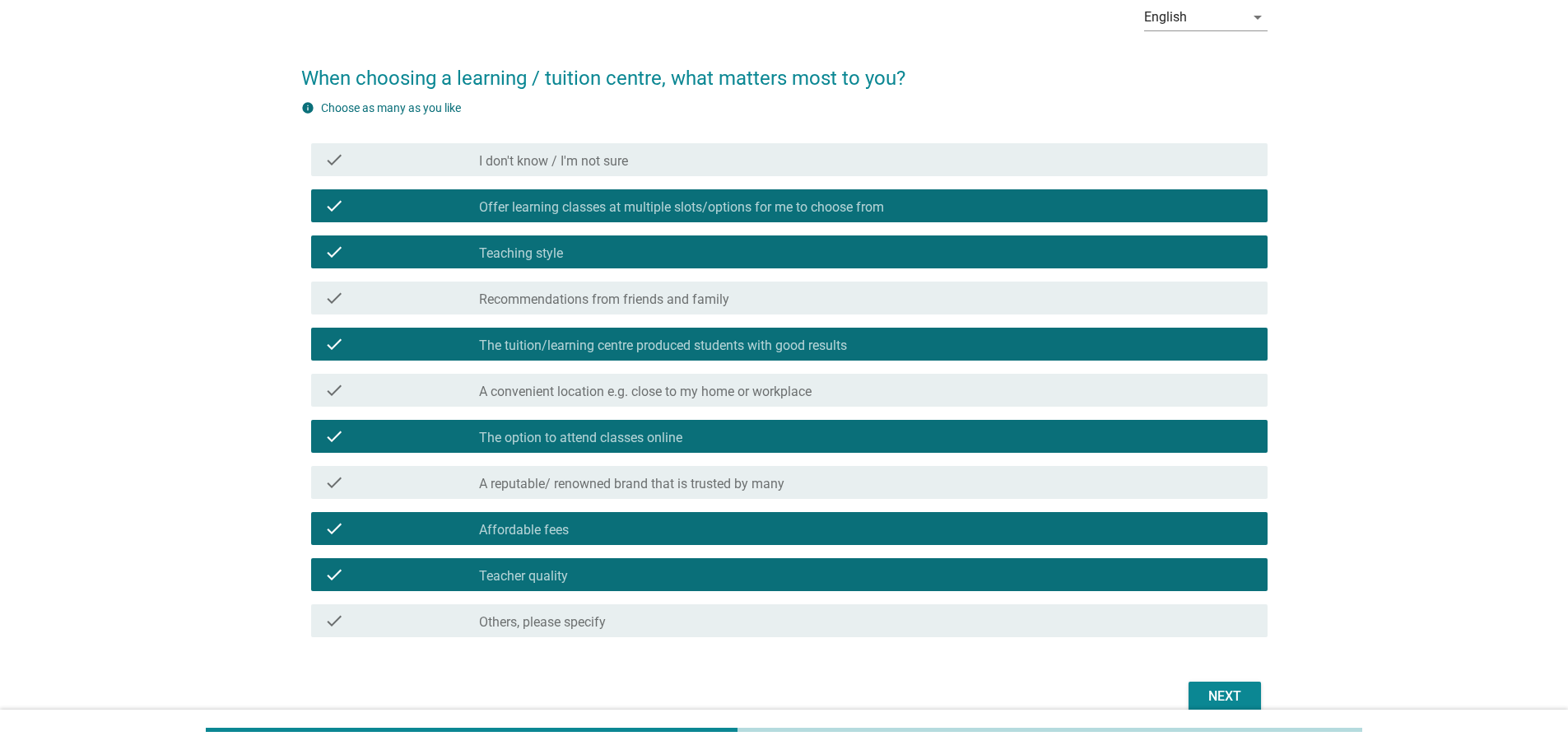
click at [754, 398] on label "A convenient location e.g. close to my home or workplace" at bounding box center [644, 392] width 332 height 16
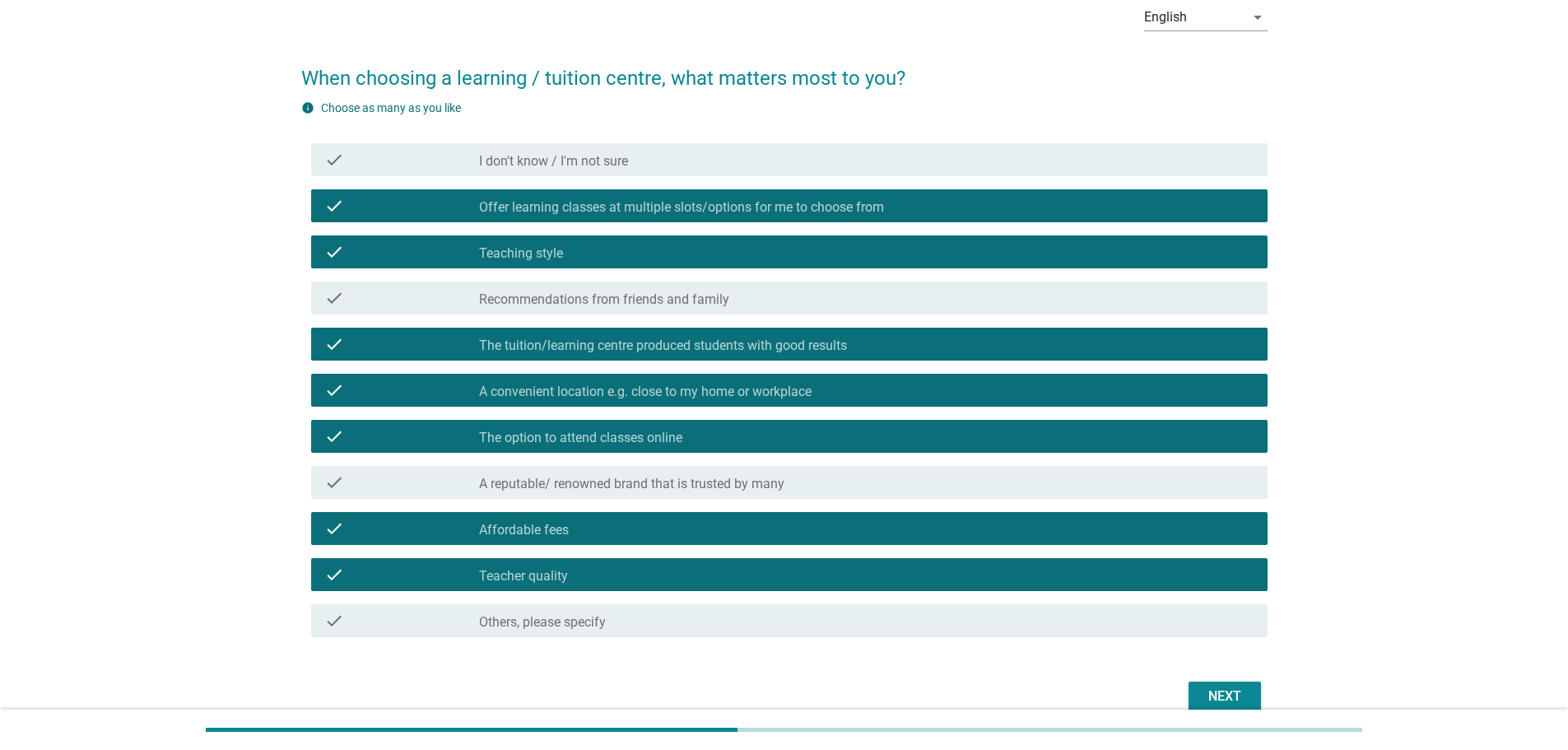
click at [1202, 694] on div "Next" at bounding box center [1225, 696] width 46 height 20
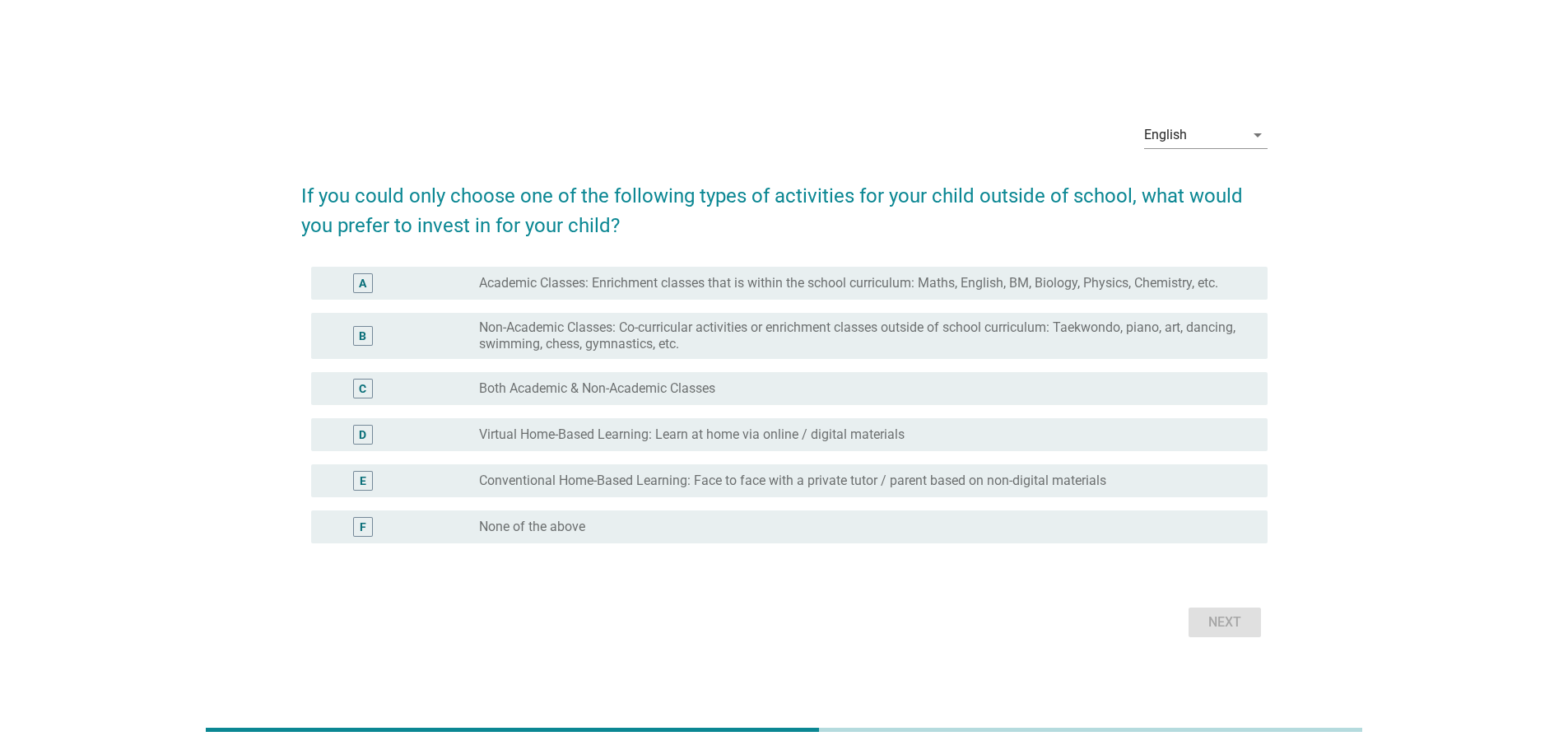
click at [655, 387] on label "Both Academic & Non-Academic Classes" at bounding box center [597, 389] width 237 height 16
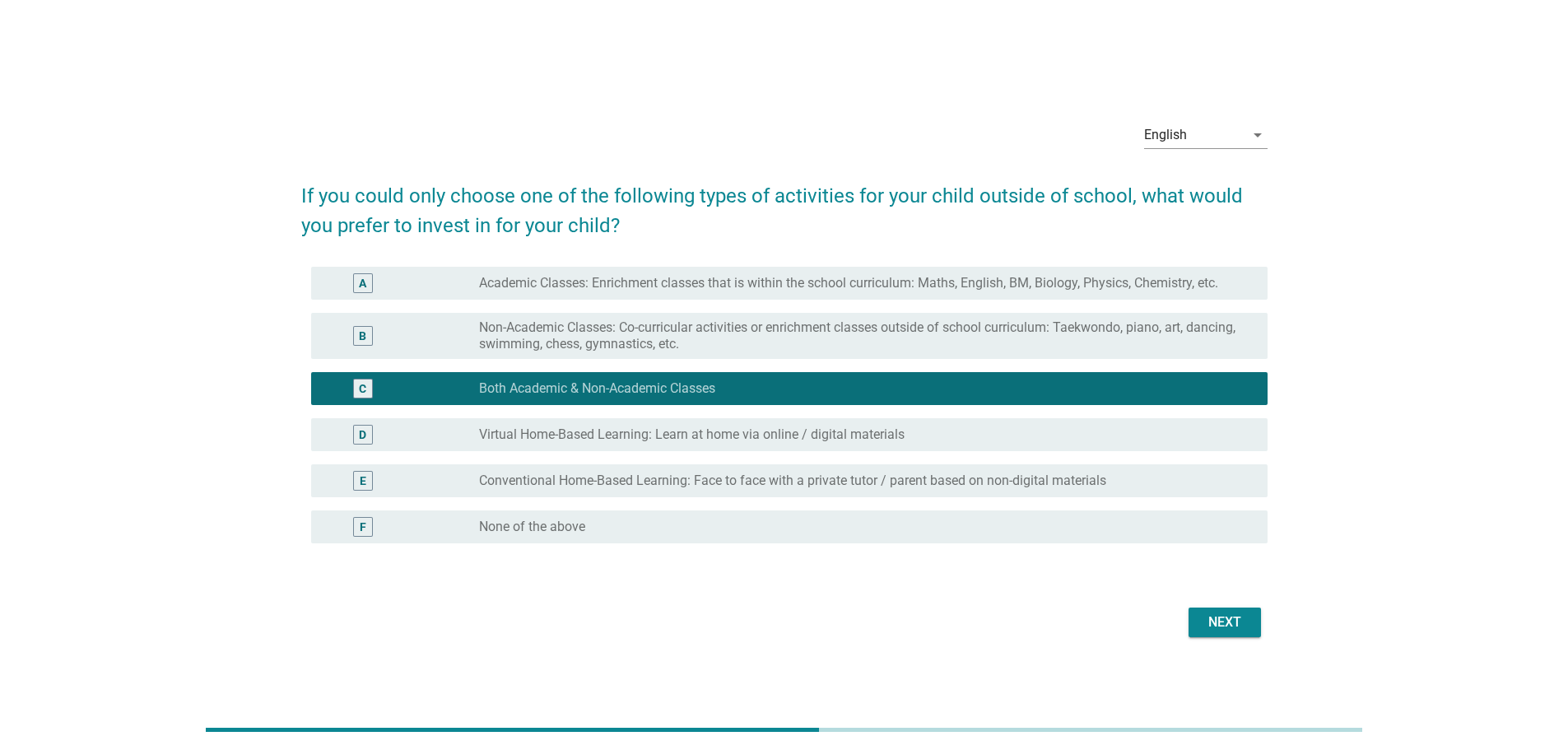
click at [1215, 624] on div "Next" at bounding box center [1225, 623] width 46 height 20
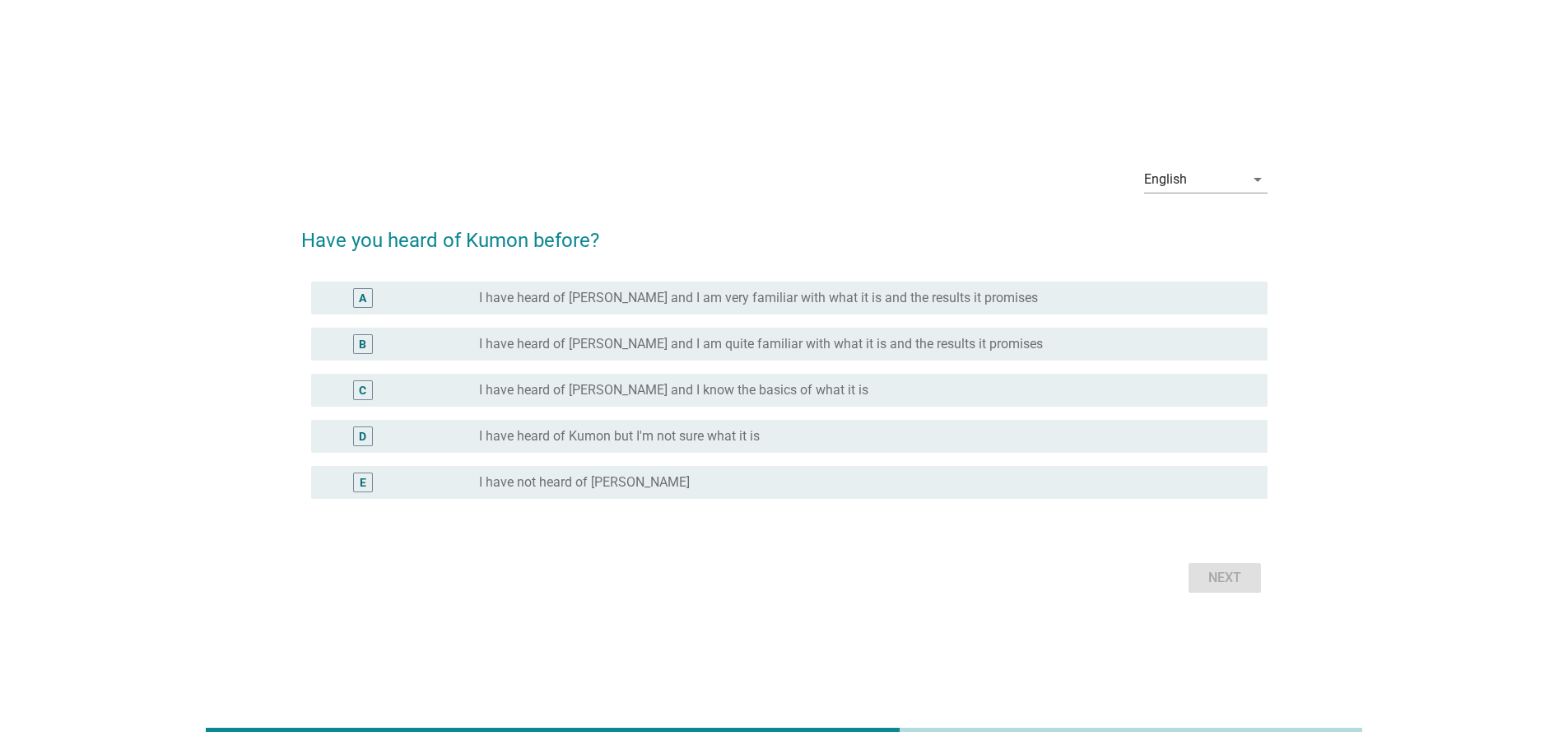
click at [815, 445] on div "radio_button_unchecked I have heard of Kumon but I'm not sure what it is" at bounding box center [866, 437] width 775 height 20
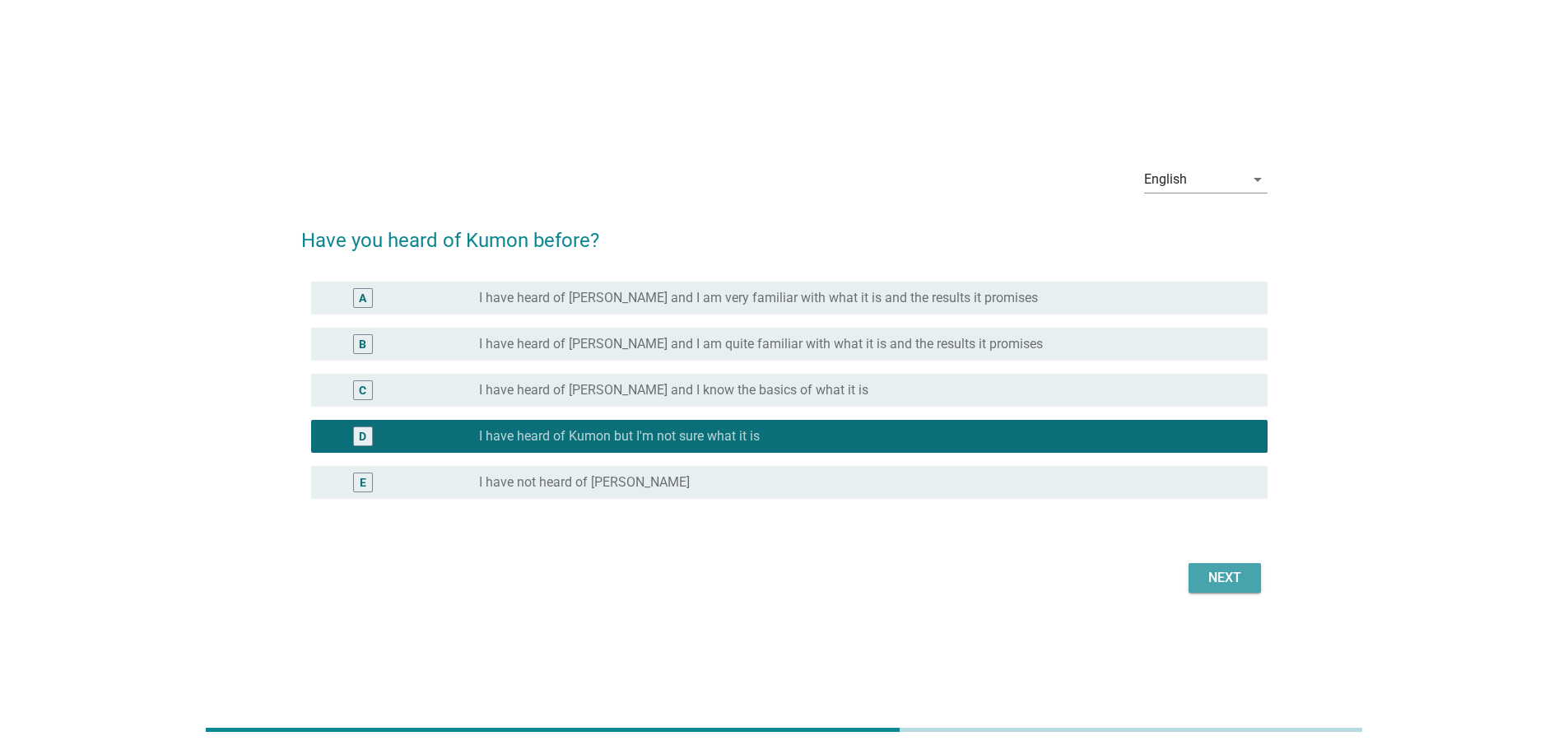
click at [1247, 574] on div "Next" at bounding box center [1225, 578] width 46 height 20
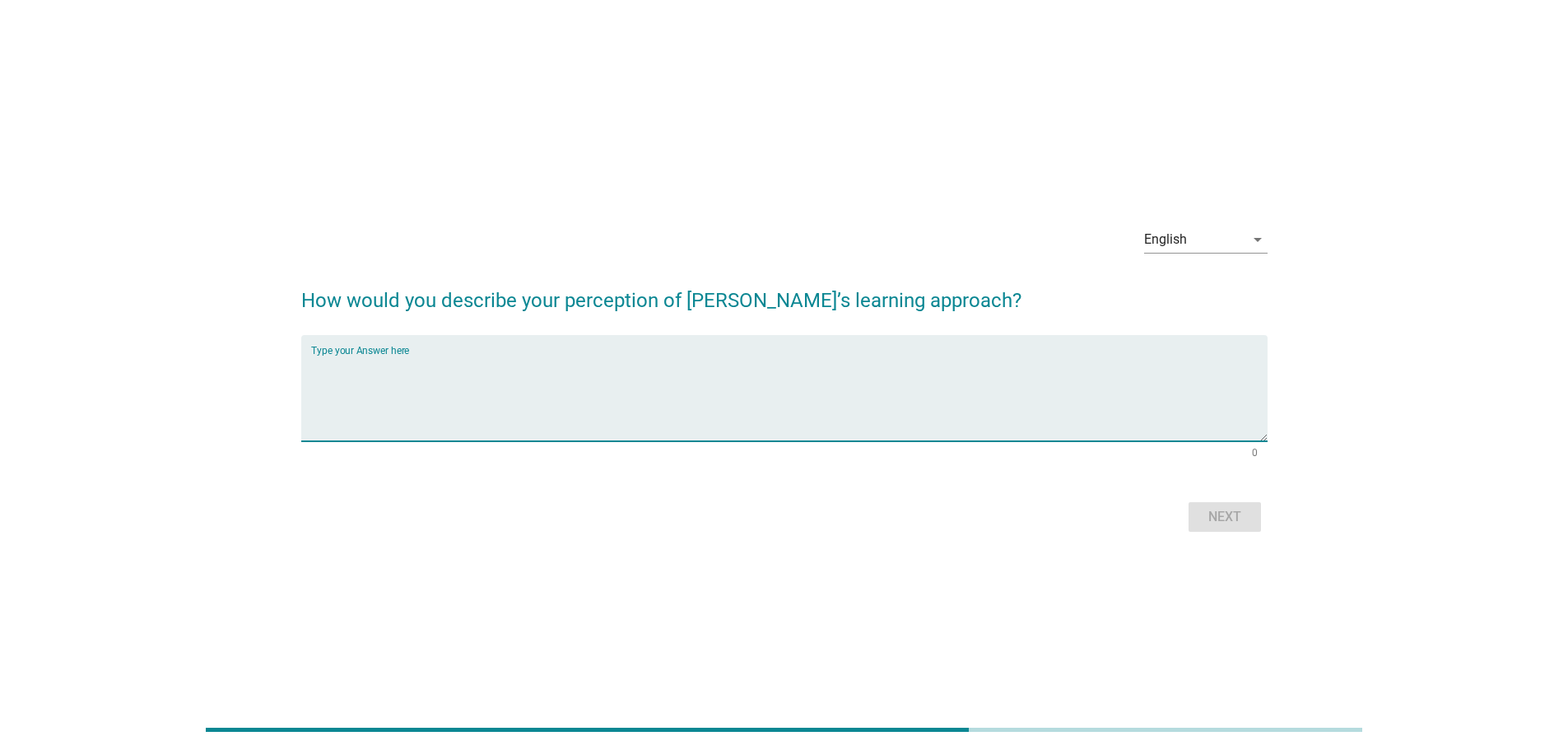
click at [617, 432] on textarea "Type your Answer here" at bounding box center [789, 398] width 956 height 86
type textarea "i can't comment much as i've only heard of the name have not understand what th…"
click at [1219, 517] on div "Next" at bounding box center [1225, 517] width 46 height 20
click at [780, 377] on textarea "Type your Answer here" at bounding box center [789, 398] width 956 height 86
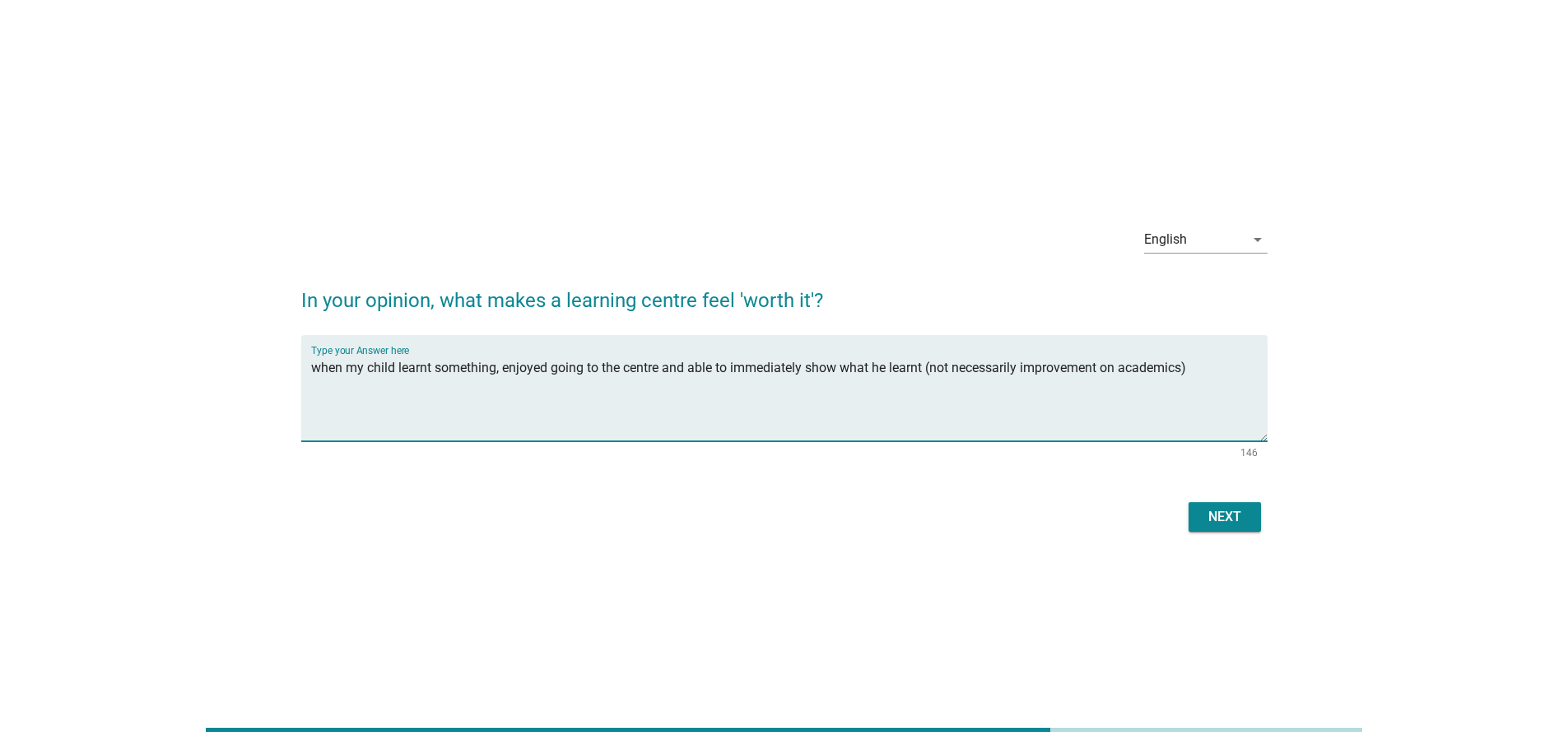
type textarea "when my child learnt something, enjoyed going to the centre and able to immedia…"
click at [1207, 513] on div "Next" at bounding box center [1225, 517] width 46 height 20
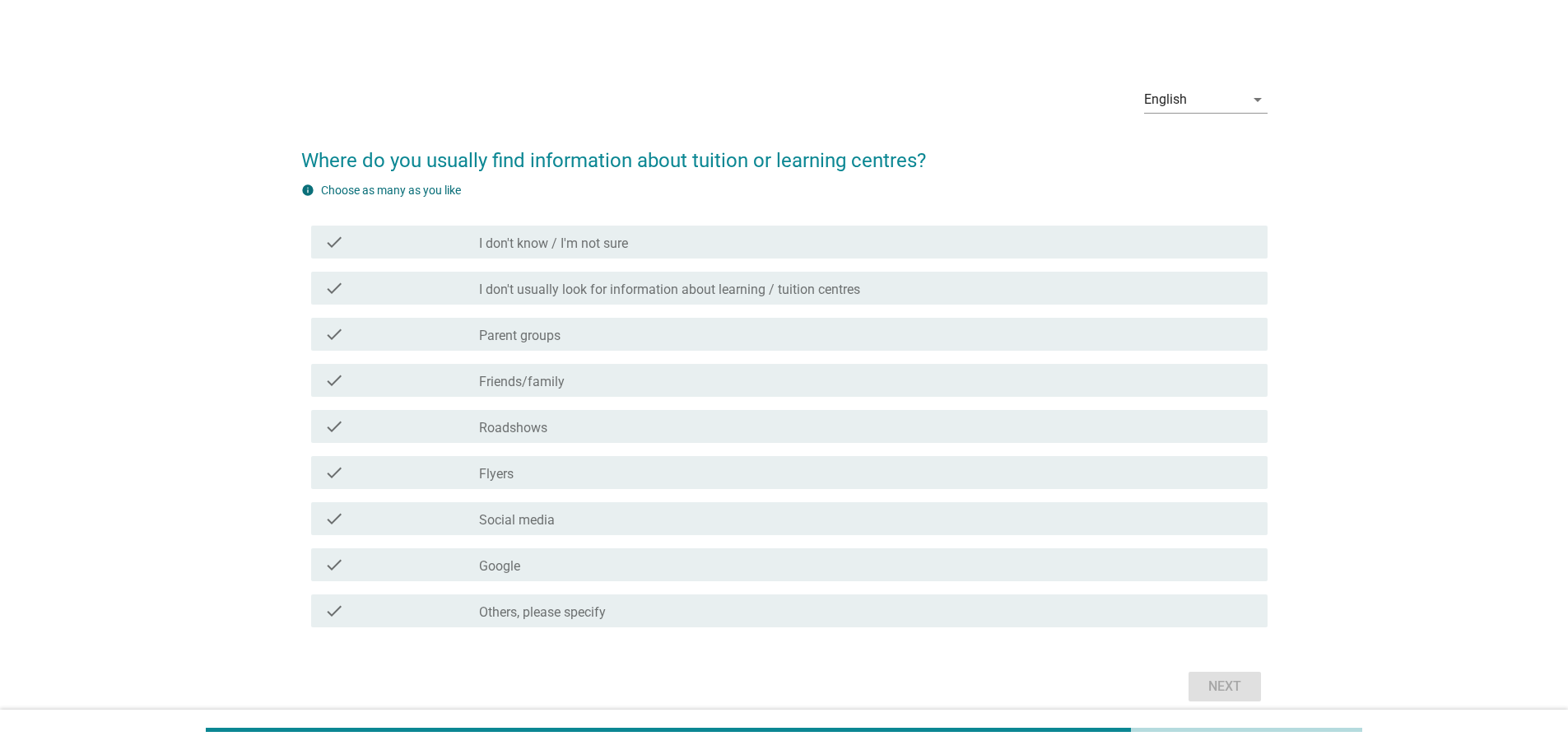
click at [568, 374] on div "check_box_outline_blank Friends/family" at bounding box center [866, 380] width 775 height 20
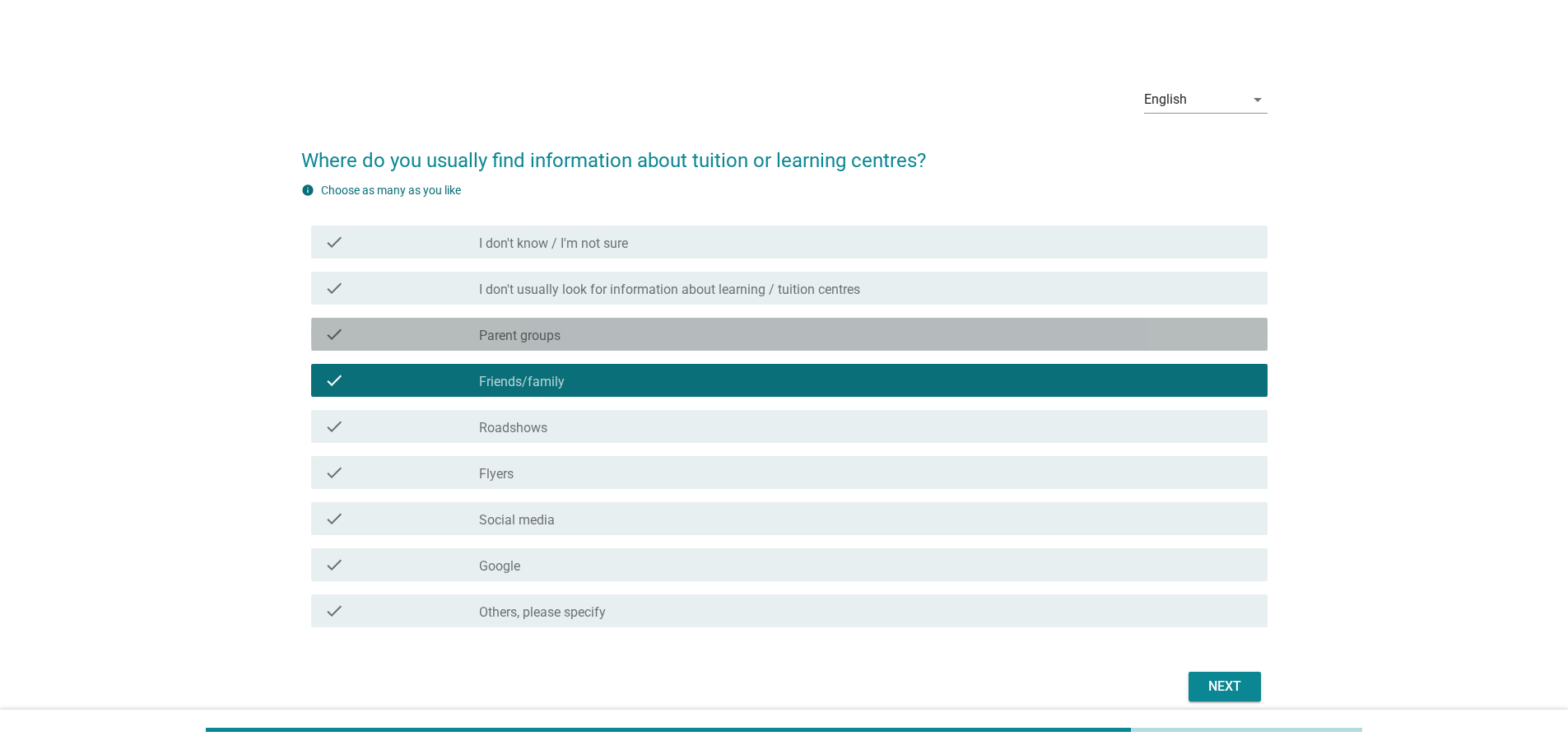
click at [592, 335] on div "check_box_outline_blank Parent groups" at bounding box center [866, 334] width 775 height 20
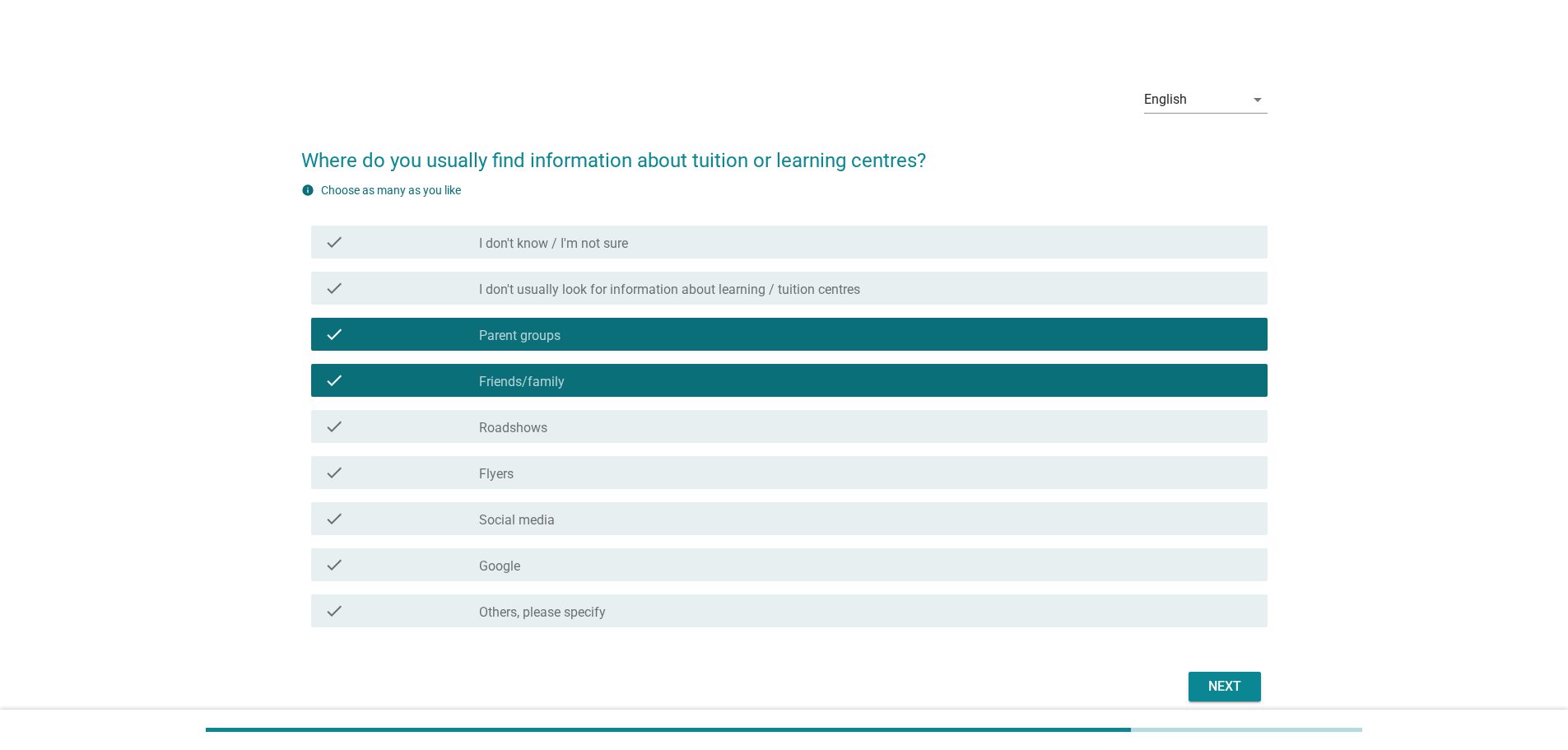
click at [573, 514] on div "check_box_outline_blank Social media" at bounding box center [866, 519] width 775 height 20
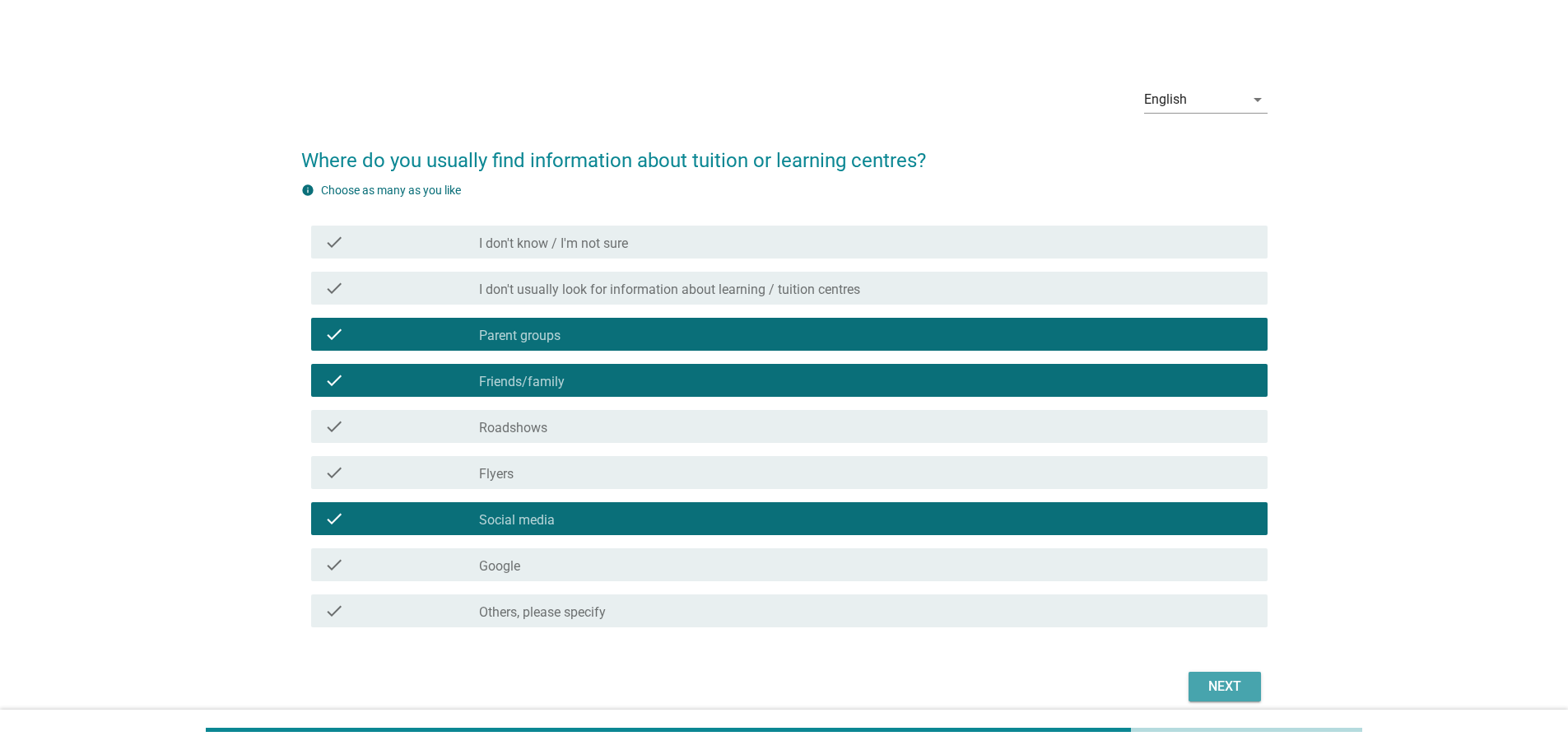
click at [1217, 688] on div "Next" at bounding box center [1225, 687] width 46 height 20
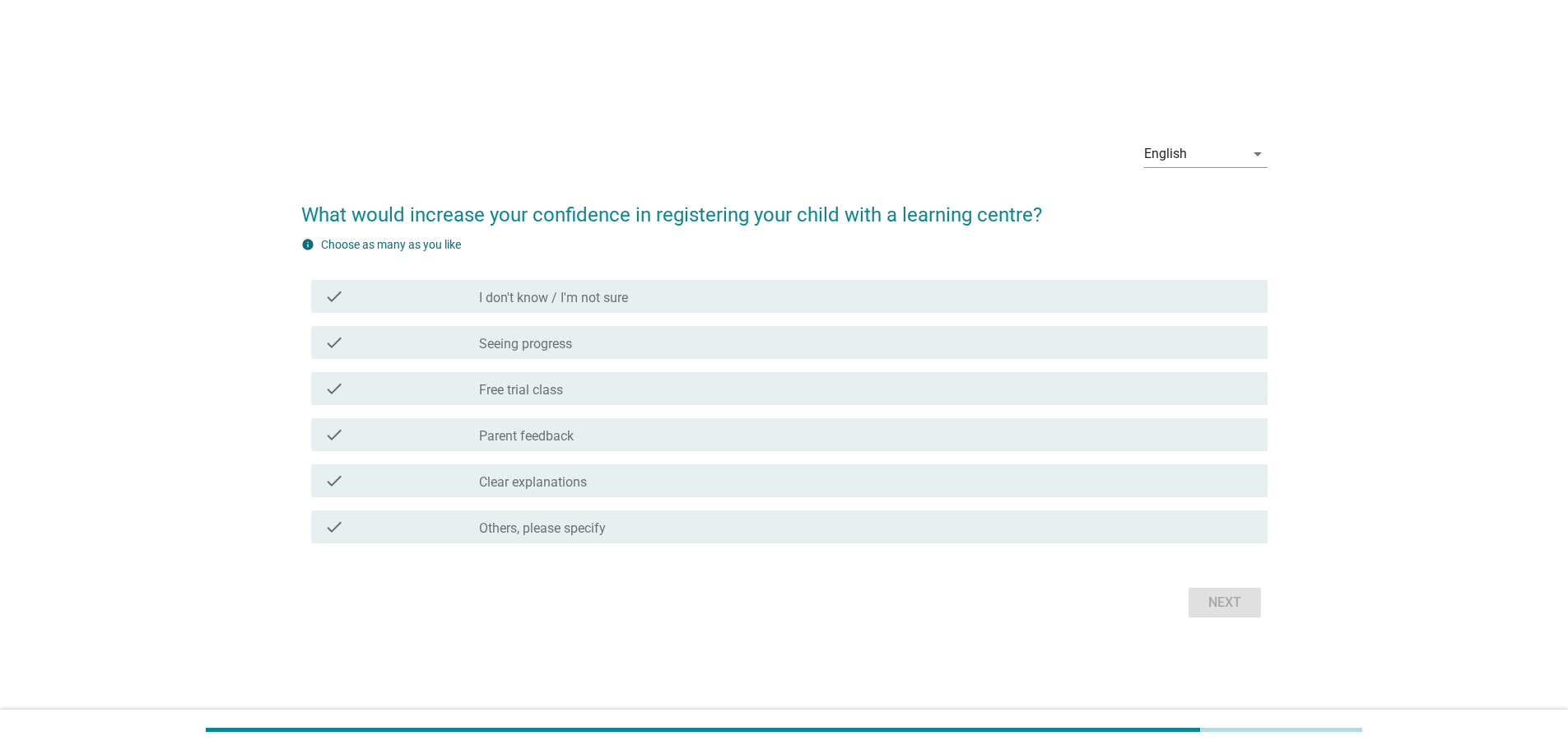
click at [642, 381] on div "check_box_outline_blank Free trial class" at bounding box center [866, 389] width 775 height 20
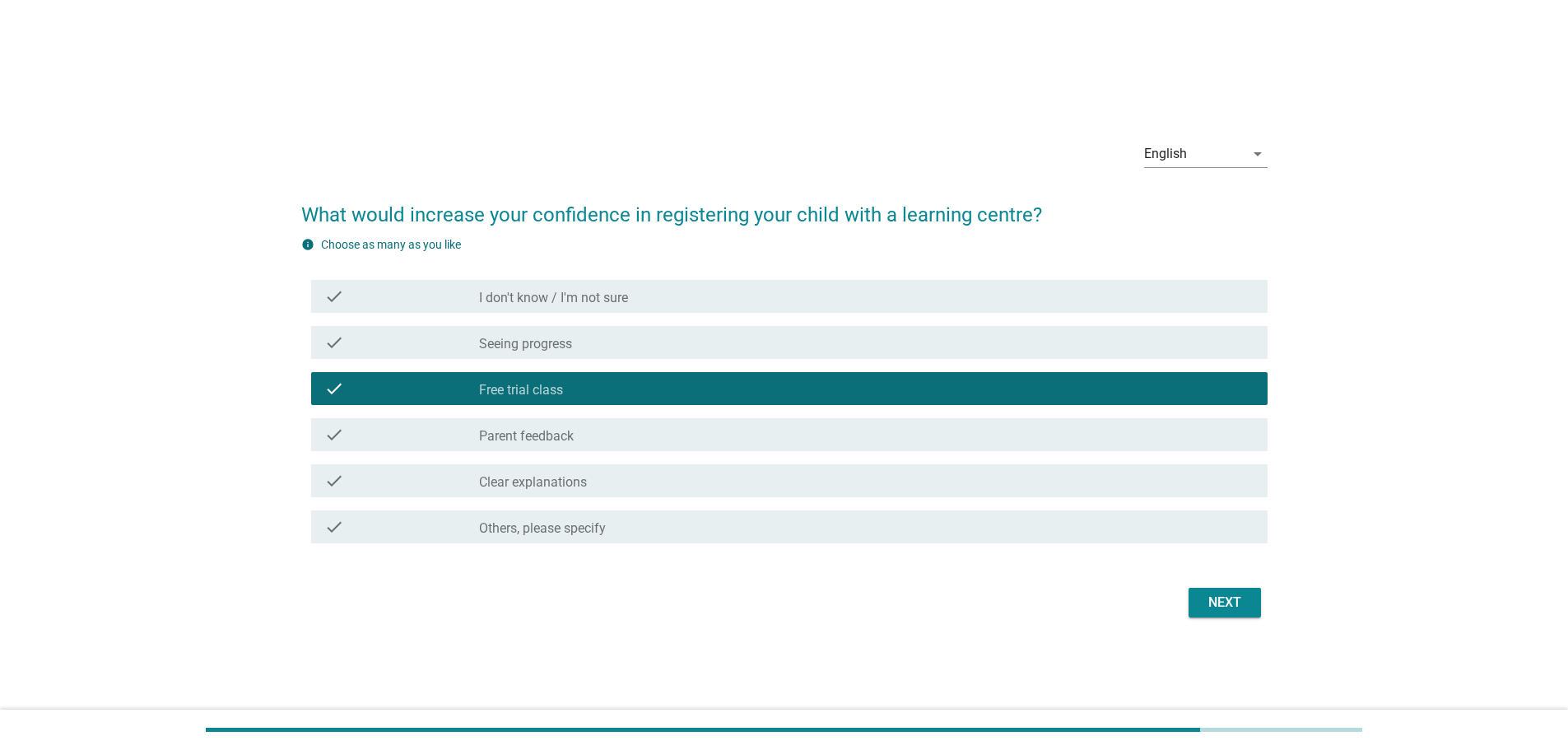
click at [640, 357] on div "check check_box_outline_blank Seeing progress" at bounding box center [789, 342] width 956 height 33
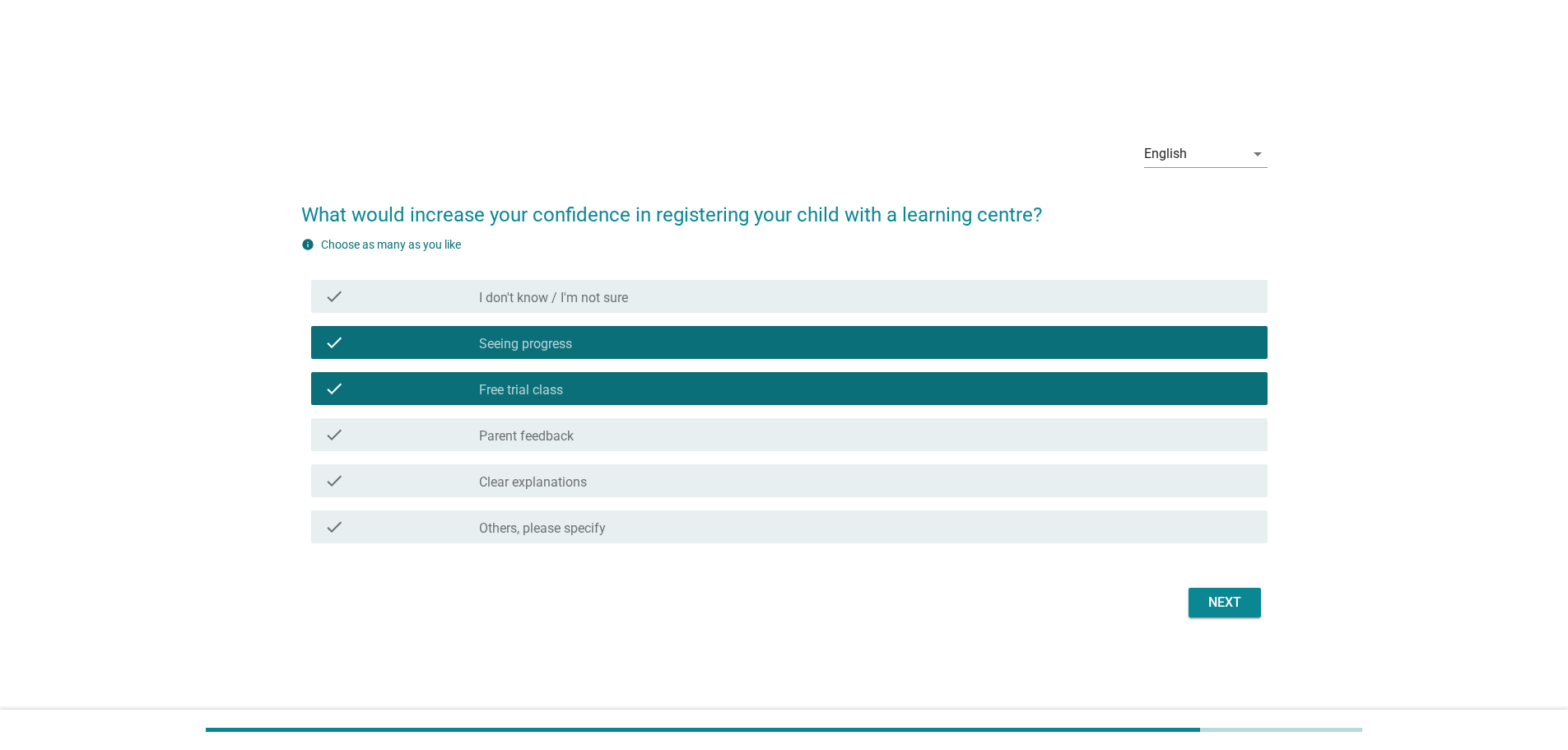
click at [1020, 439] on div "check_box_outline_blank Parent feedback" at bounding box center [866, 435] width 775 height 20
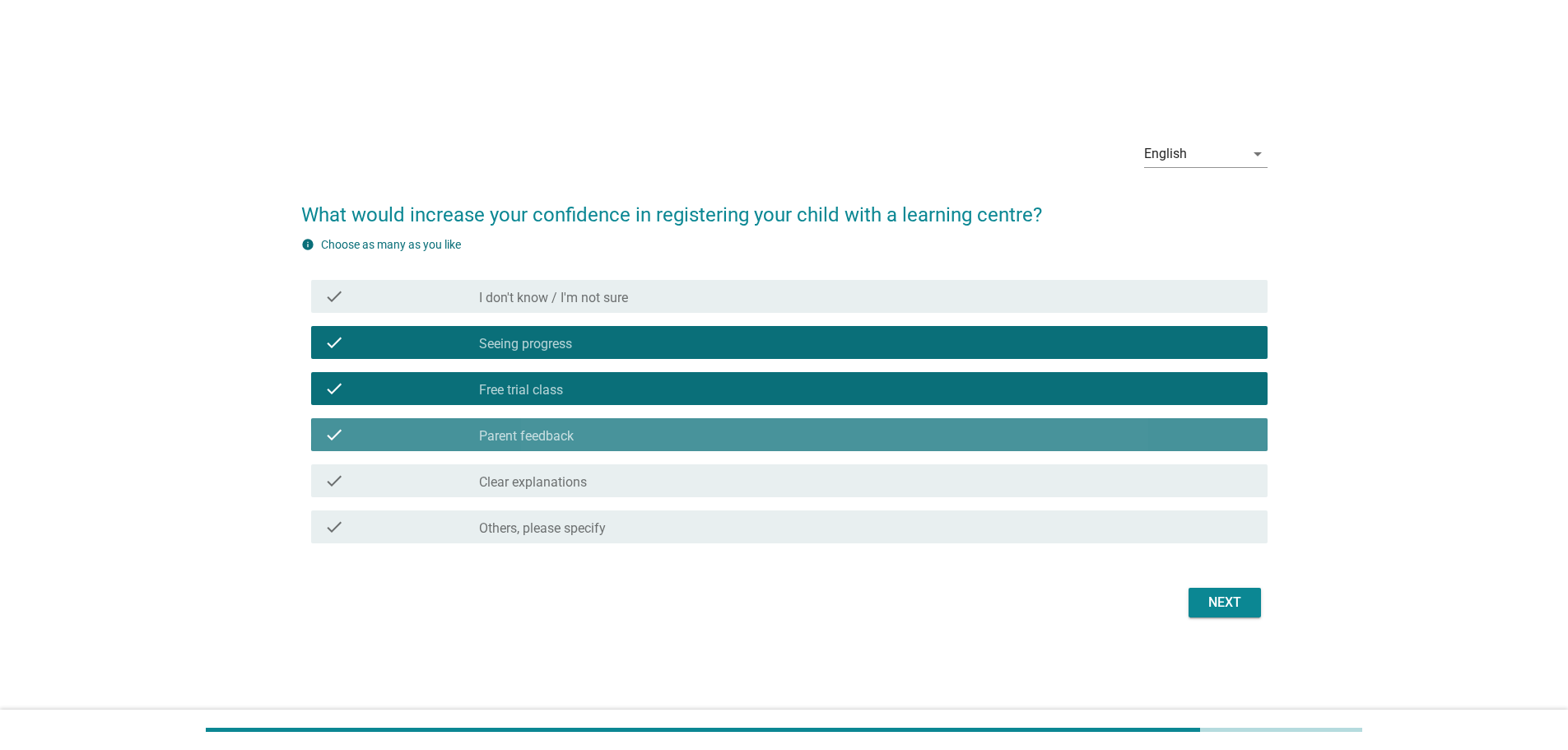
click at [1027, 426] on div "check_box_outline_blank Parent feedback" at bounding box center [866, 435] width 775 height 20
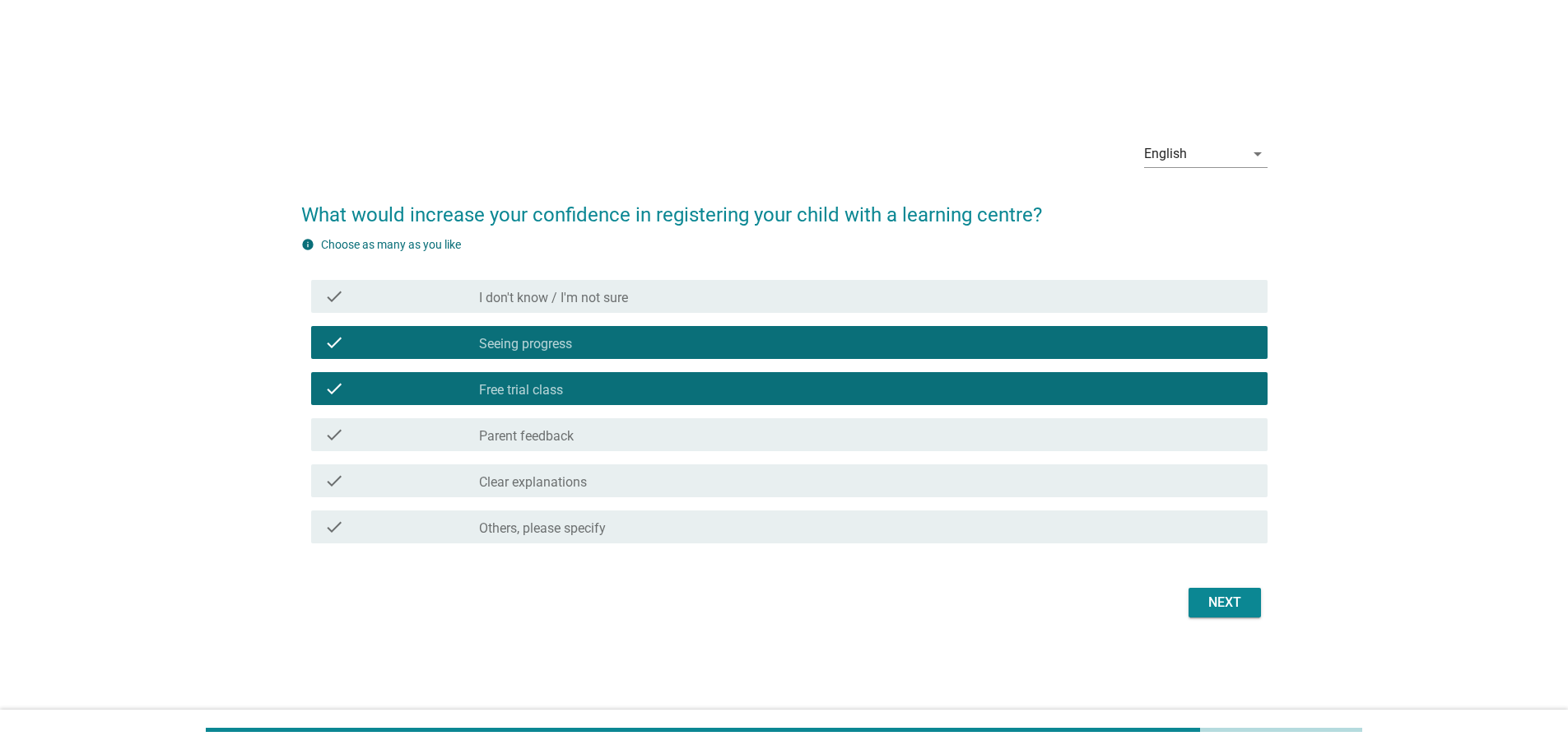
click at [1243, 602] on div "Next" at bounding box center [1225, 603] width 46 height 20
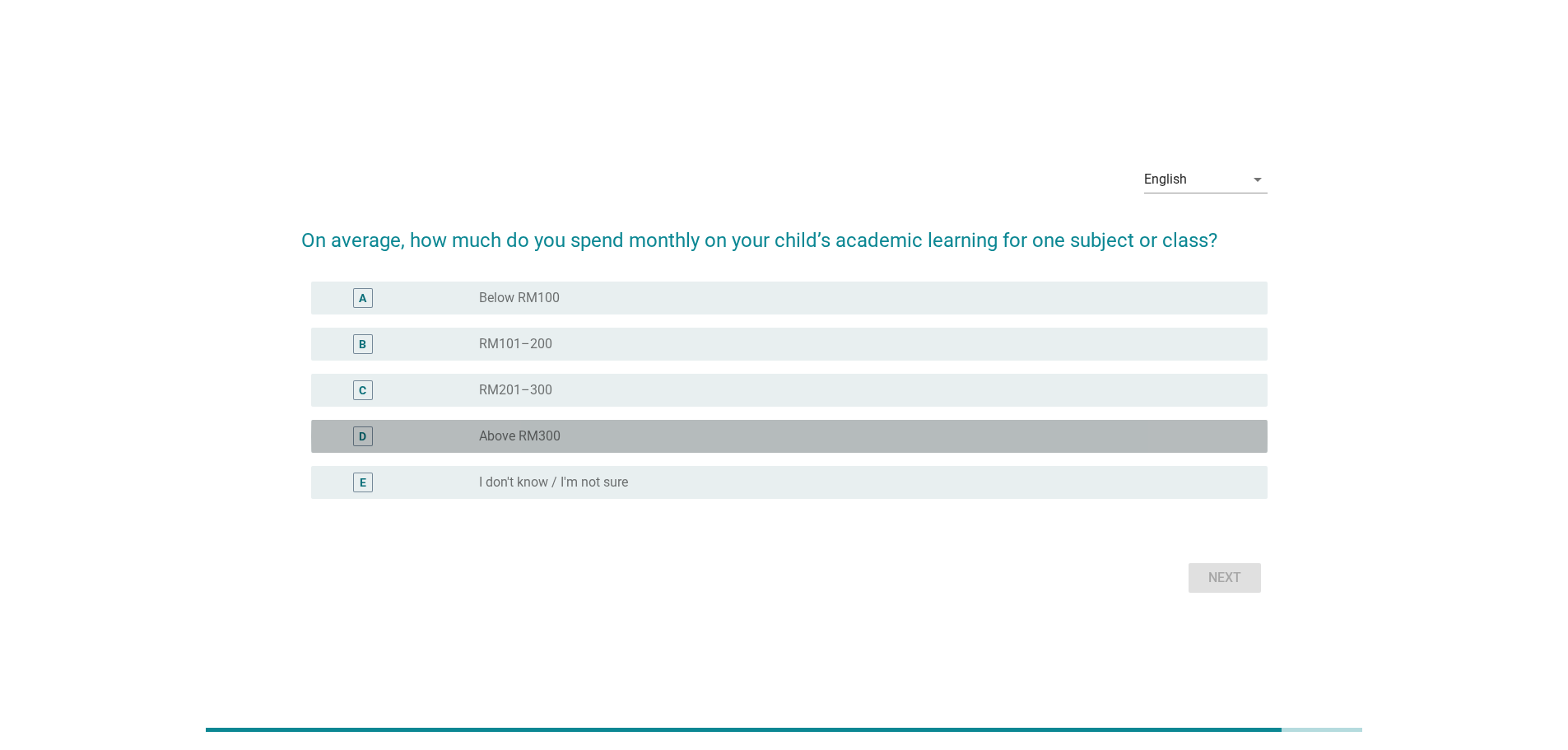
click at [770, 432] on div "radio_button_unchecked Above RM300" at bounding box center [860, 436] width 763 height 16
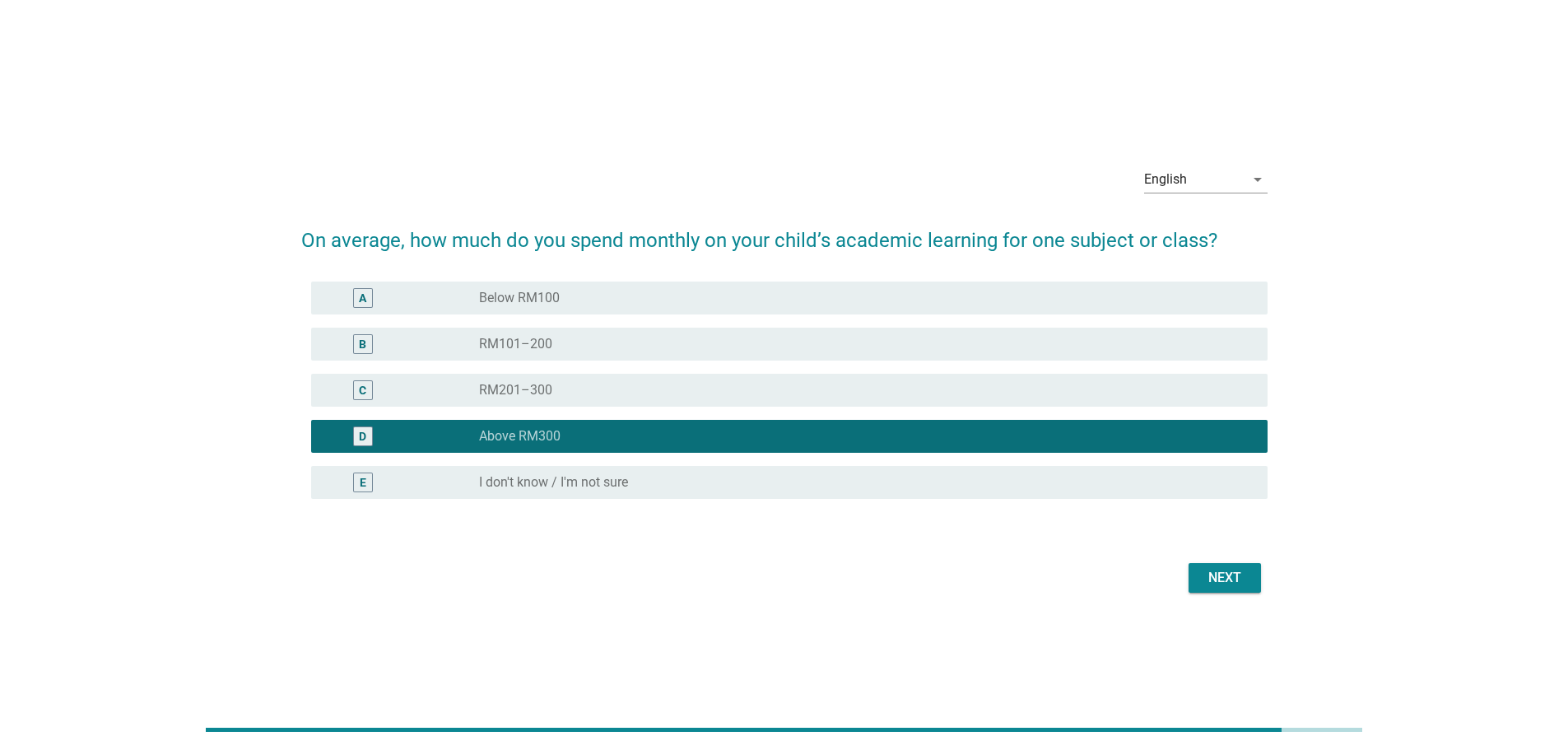
click at [1221, 583] on div "Next" at bounding box center [1225, 578] width 46 height 20
